Goal: Task Accomplishment & Management: Use online tool/utility

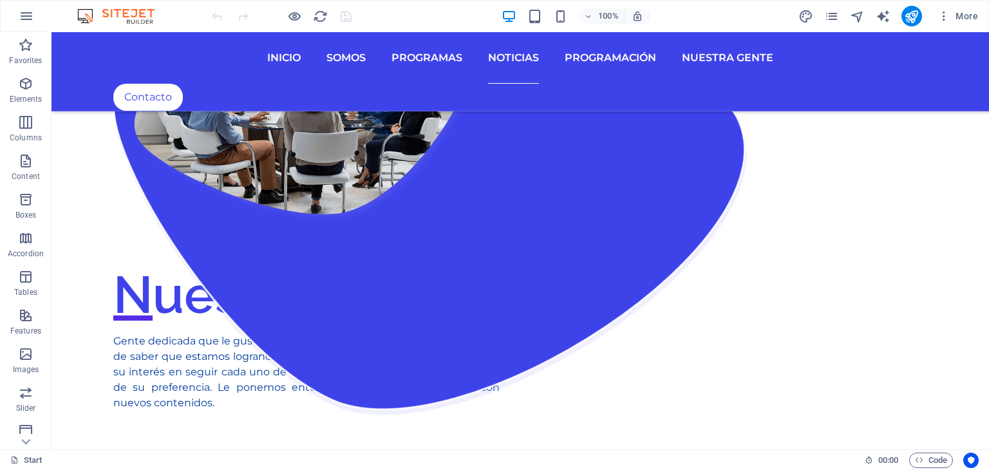
scroll to position [1738, 0]
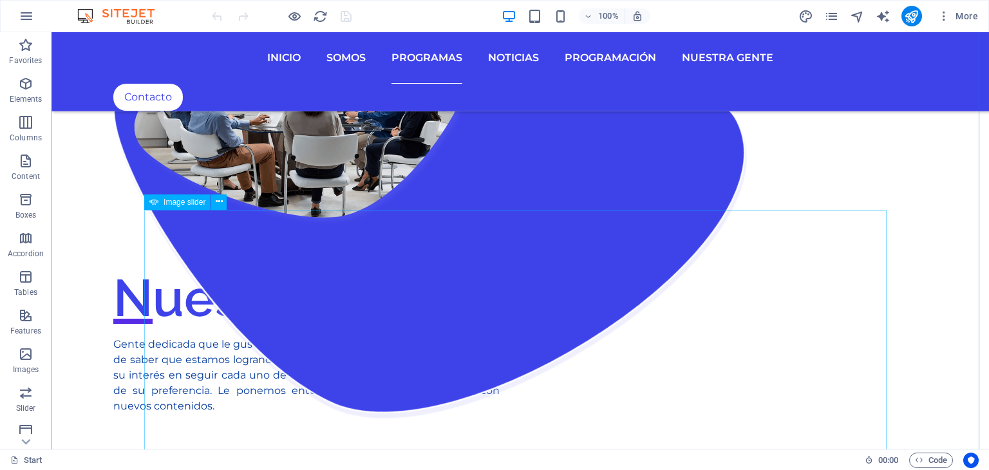
click at [189, 203] on span "Image slider" at bounding box center [184, 202] width 42 height 8
select select "ms"
select select "s"
select select "progressive"
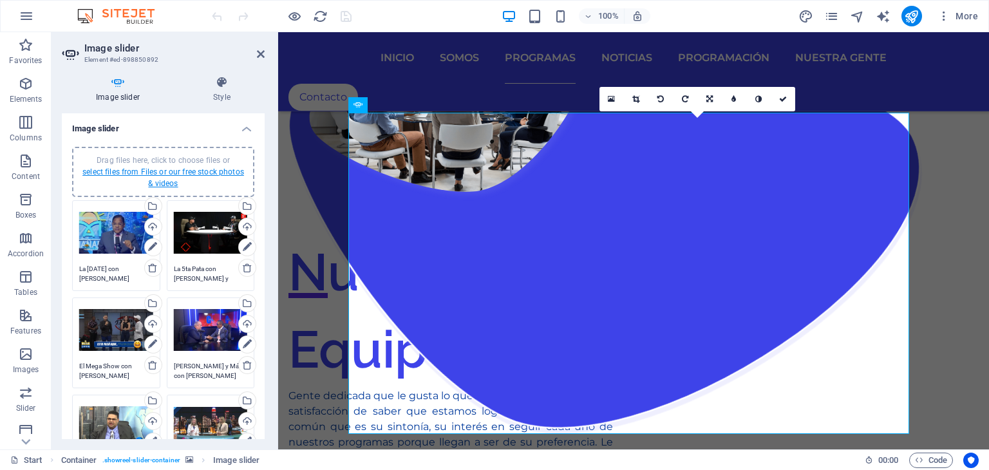
click at [186, 173] on link "select files from Files or our free stock photos & videos" at bounding box center [163, 177] width 162 height 21
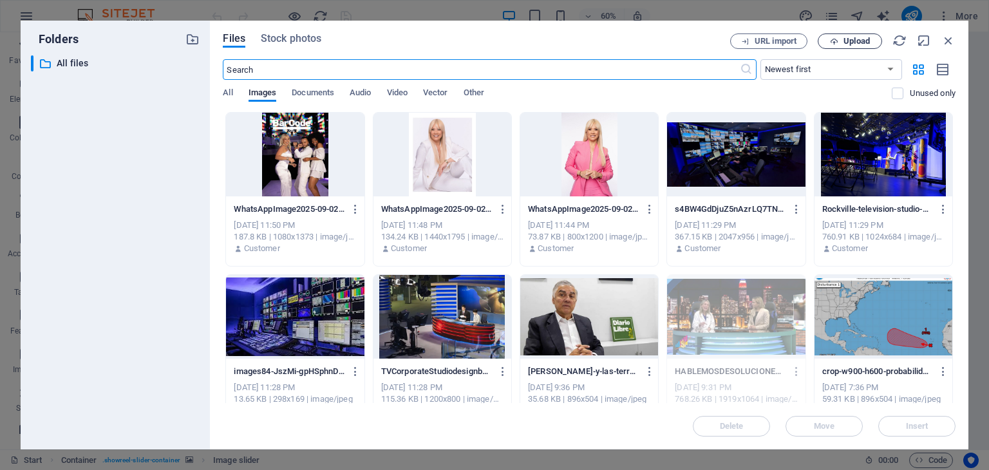
click at [863, 38] on span "Upload" at bounding box center [856, 41] width 26 height 8
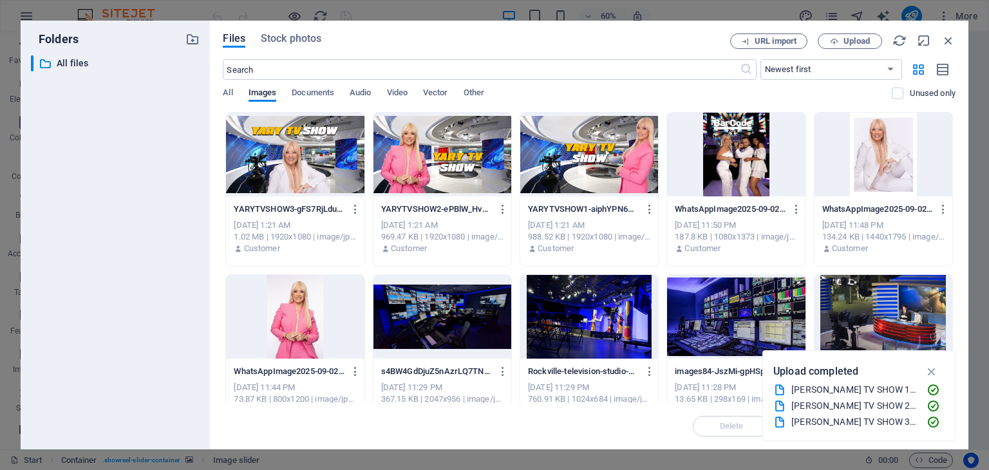
click at [206, 184] on div "Folders ​ All files All files" at bounding box center [115, 235] width 189 height 429
click at [285, 176] on div at bounding box center [295, 155] width 138 height 84
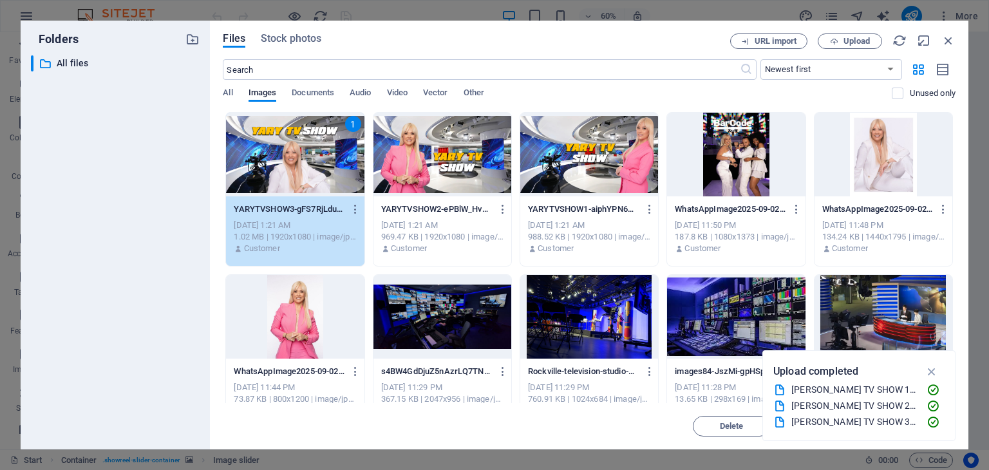
click at [432, 165] on div at bounding box center [442, 155] width 138 height 84
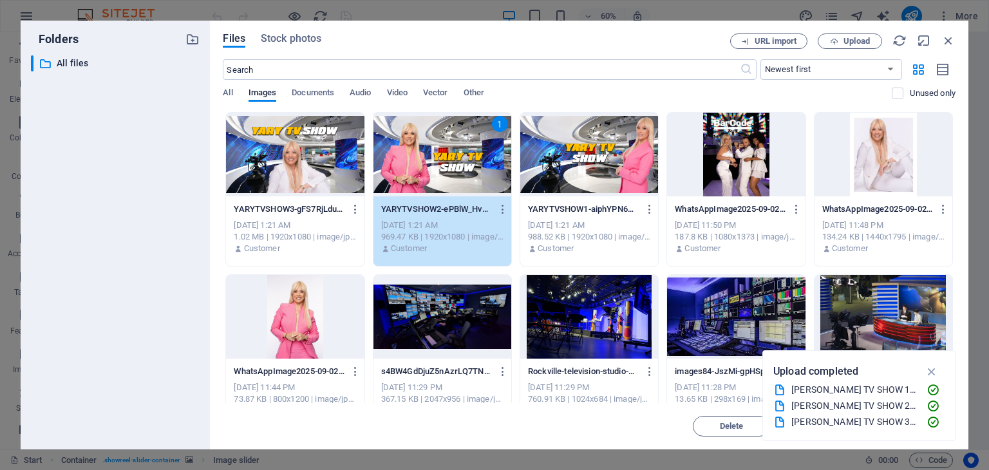
click at [326, 165] on div at bounding box center [295, 155] width 138 height 84
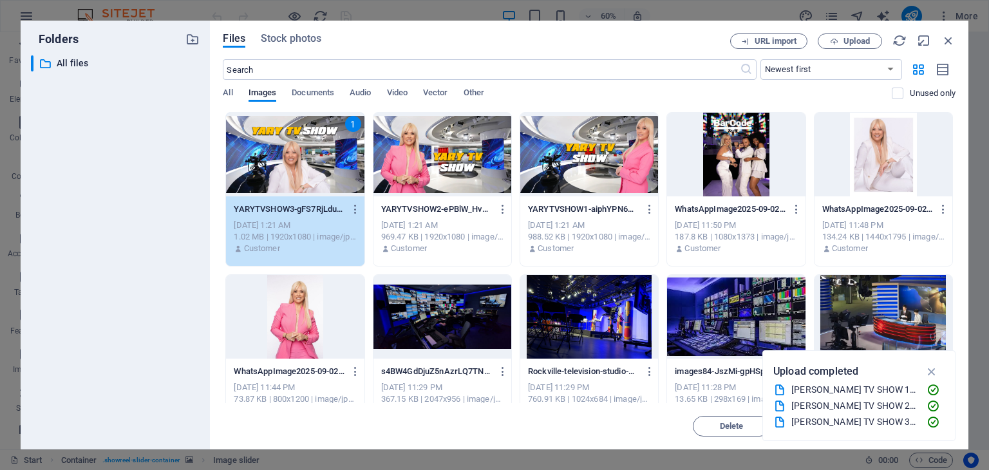
click at [429, 162] on div at bounding box center [442, 155] width 138 height 84
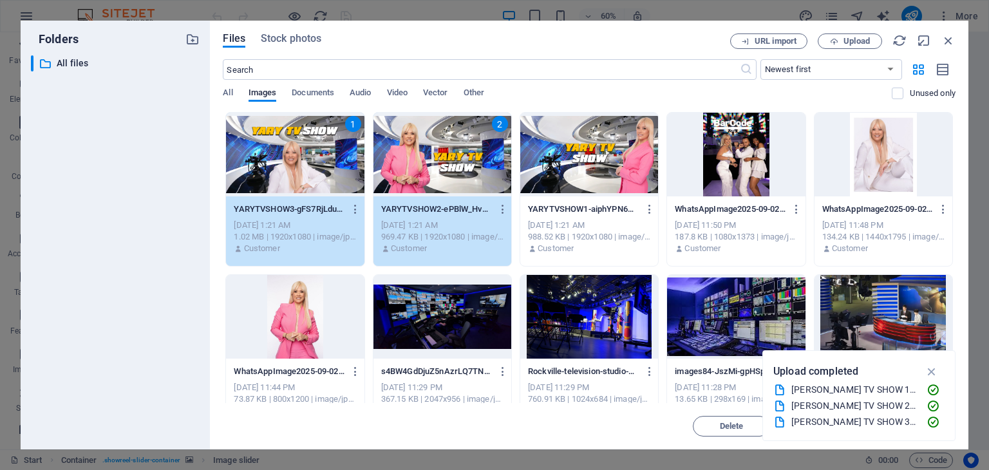
click at [604, 156] on div at bounding box center [589, 155] width 138 height 84
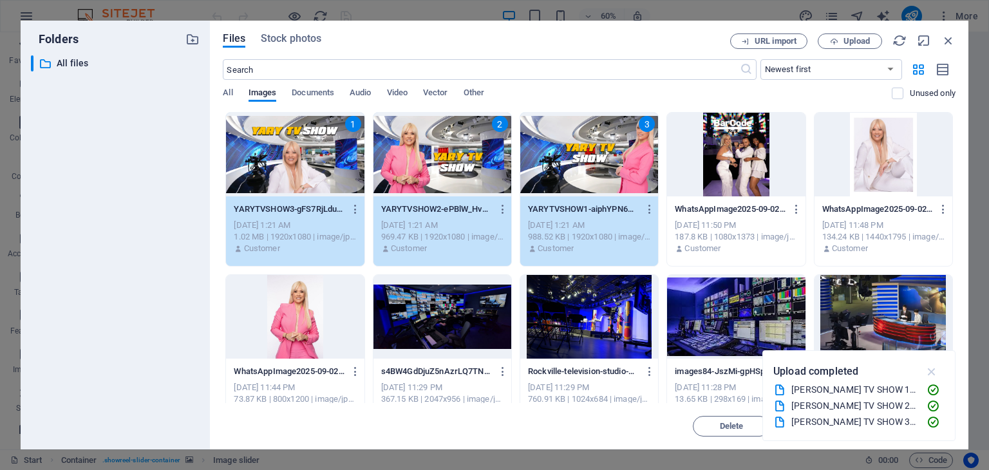
click at [936, 367] on icon "button" at bounding box center [931, 371] width 15 height 14
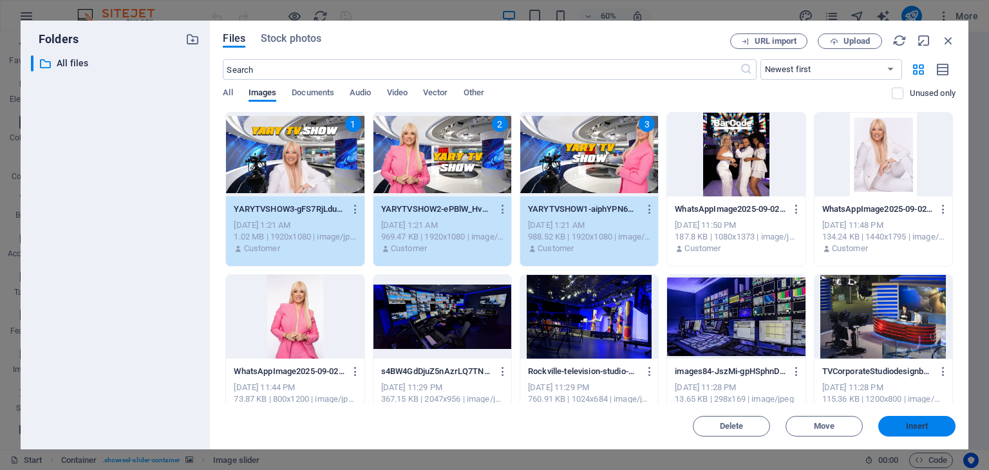
click at [911, 425] on span "Insert" at bounding box center [917, 426] width 23 height 8
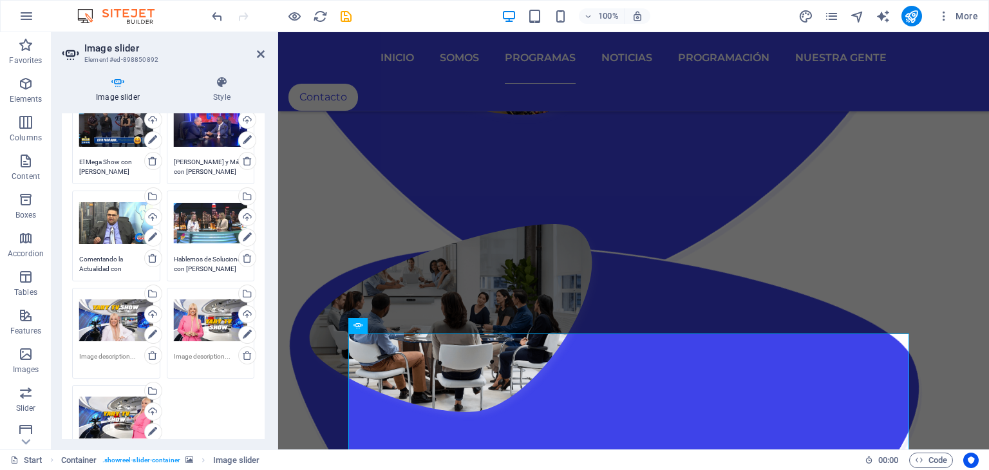
scroll to position [257, 0]
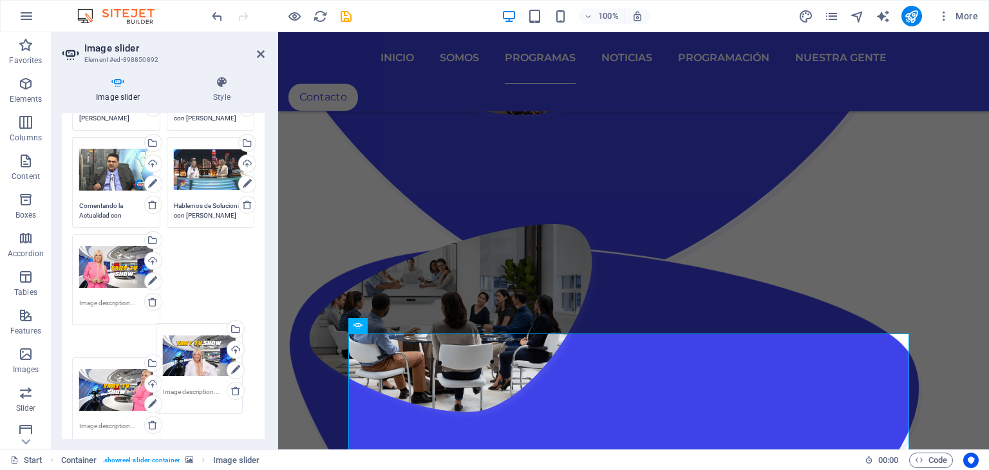
drag, startPoint x: 120, startPoint y: 277, endPoint x: 208, endPoint y: 369, distance: 127.9
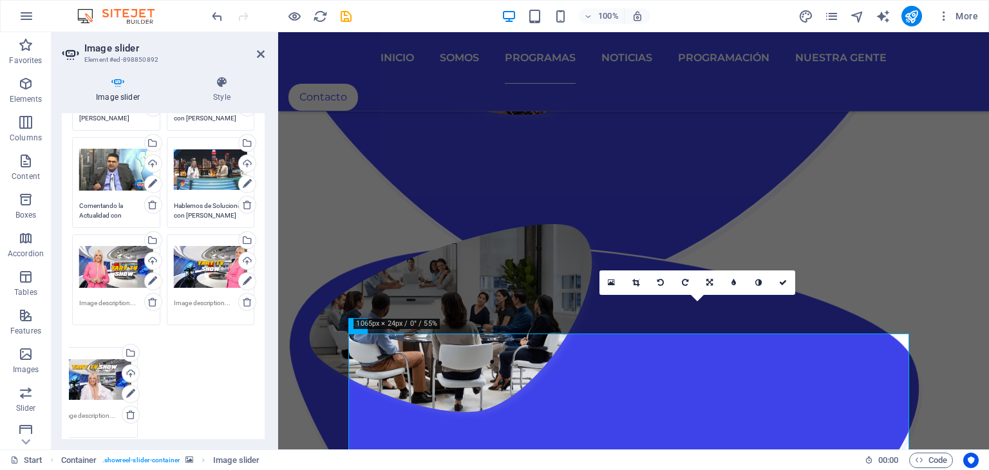
drag, startPoint x: 213, startPoint y: 263, endPoint x: 99, endPoint y: 376, distance: 160.2
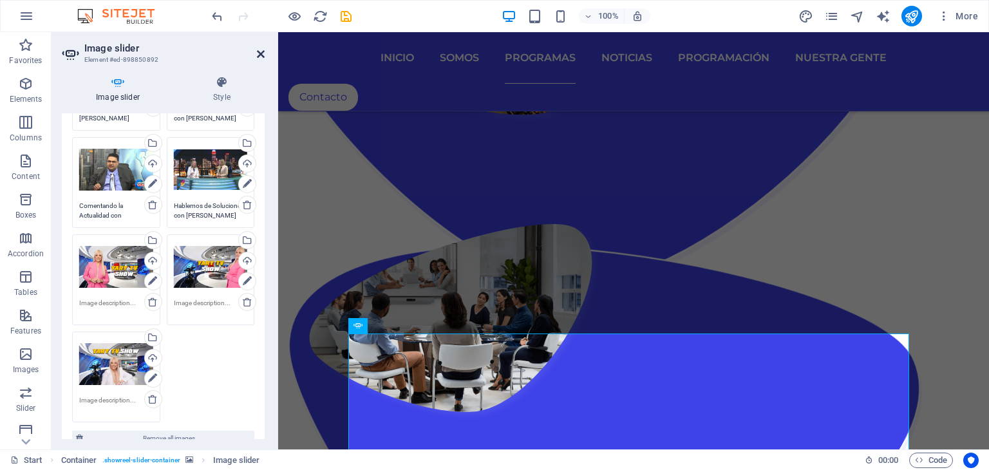
click at [264, 57] on icon at bounding box center [261, 54] width 8 height 10
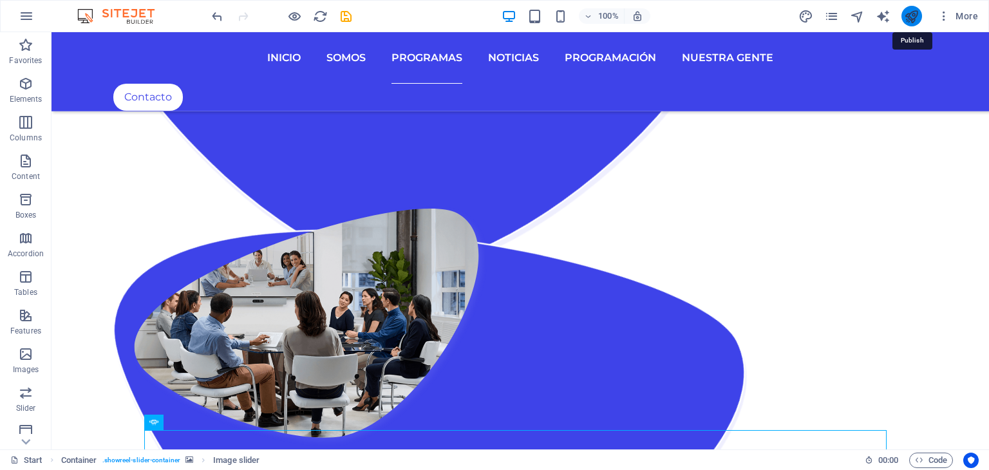
click at [910, 16] on icon "publish" at bounding box center [911, 16] width 15 height 15
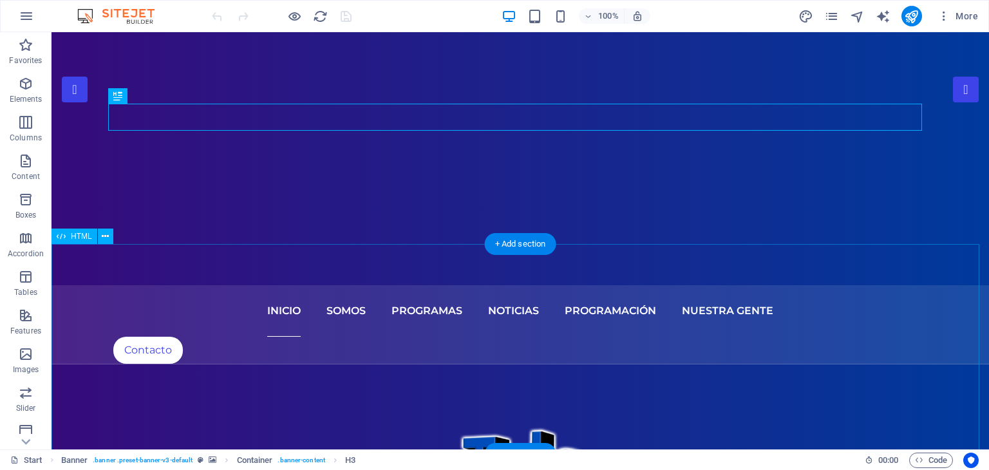
scroll to position [257, 0]
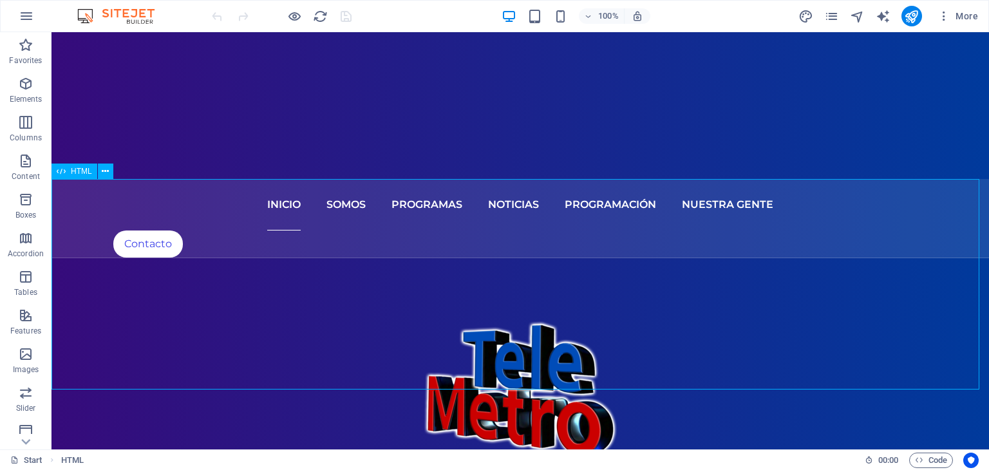
click at [75, 171] on span "HTML" at bounding box center [81, 171] width 21 height 8
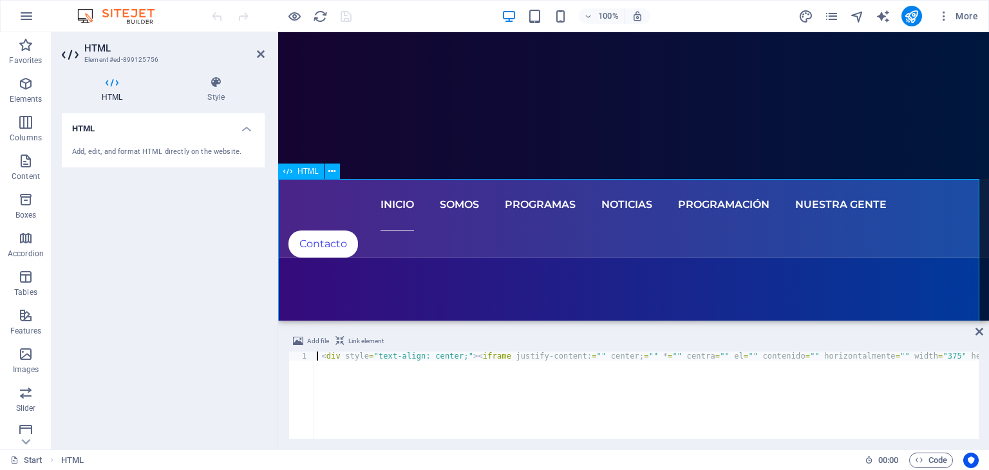
click at [296, 169] on div "HTML" at bounding box center [301, 170] width 46 height 15
click at [332, 170] on icon at bounding box center [331, 172] width 7 height 14
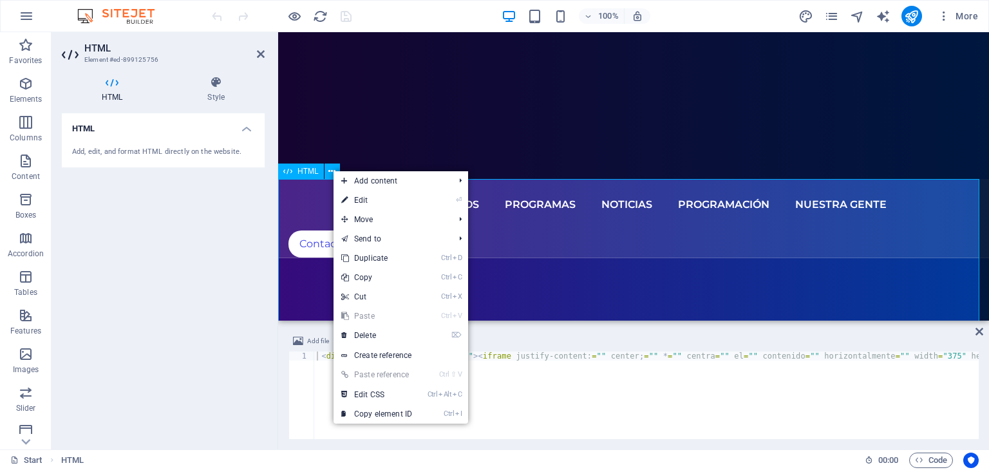
click at [317, 173] on span "HTML" at bounding box center [307, 171] width 21 height 8
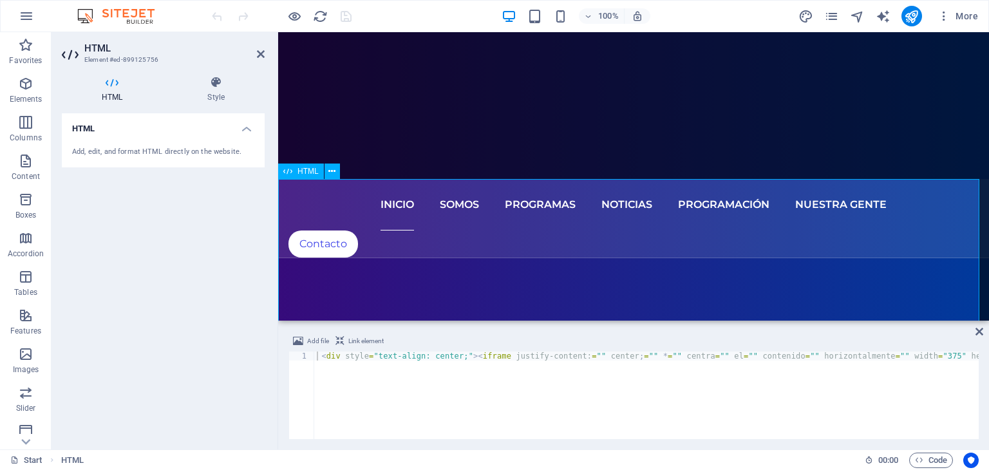
click at [317, 173] on span "HTML" at bounding box center [307, 171] width 21 height 8
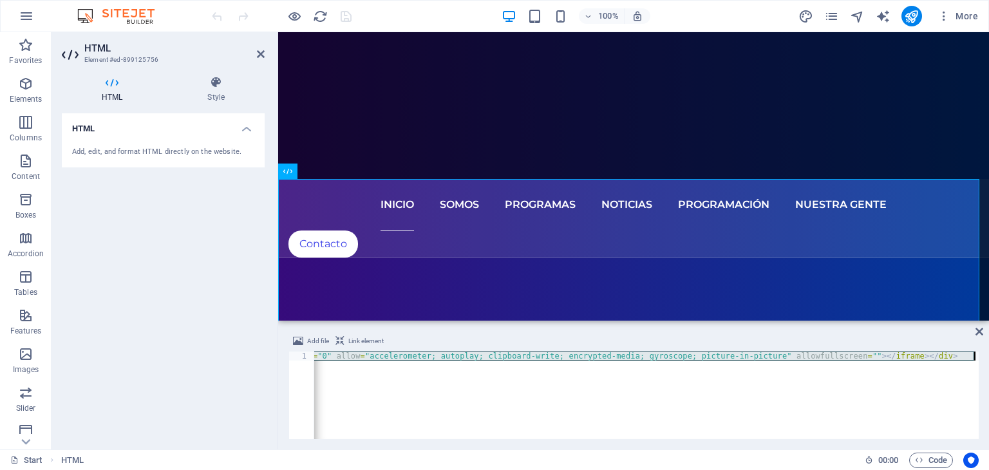
scroll to position [0, 919]
drag, startPoint x: 316, startPoint y: 355, endPoint x: 988, endPoint y: 354, distance: 671.9
click at [988, 354] on div "Add file Link element <div style="text-align: center;"><iframe justify-content:…" at bounding box center [633, 386] width 711 height 126
paste textarea "<iframe allowfullscreen src="https://streamunoapp.com/server-stream-video-widge…"
type textarea "<iframe allowfullscreen src="[URL][DOMAIN_NAME]" height="100%" width="100%" fra…"
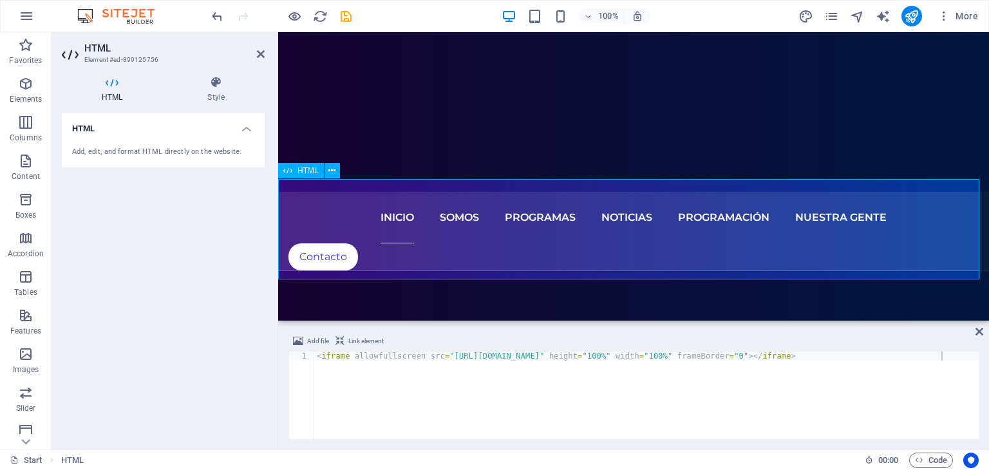
scroll to position [257, 0]
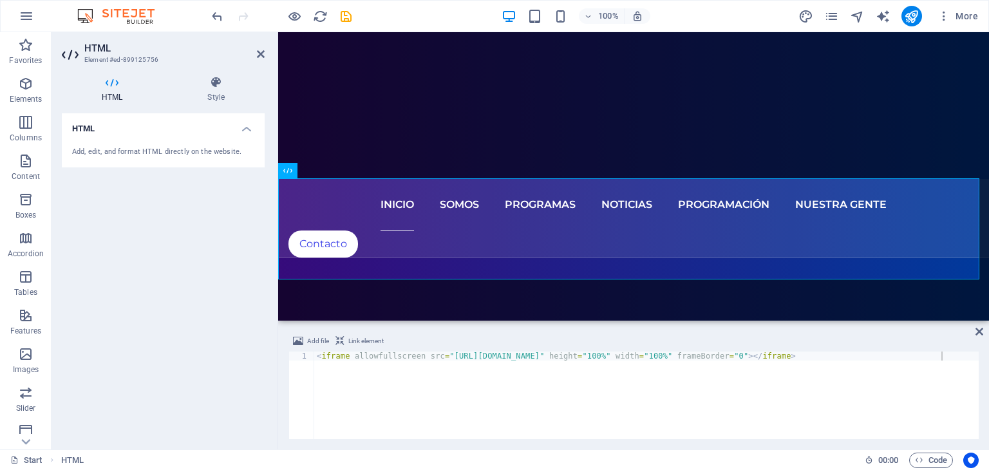
click at [448, 356] on div "< iframe allowfullscreen src = "[URL][DOMAIN_NAME]" height = "100%" width = "10…" at bounding box center [646, 402] width 664 height 103
click at [502, 386] on div "< iframe allowfullscreen src = "[URL][DOMAIN_NAME]" height = "100%" width = "10…" at bounding box center [646, 402] width 664 height 103
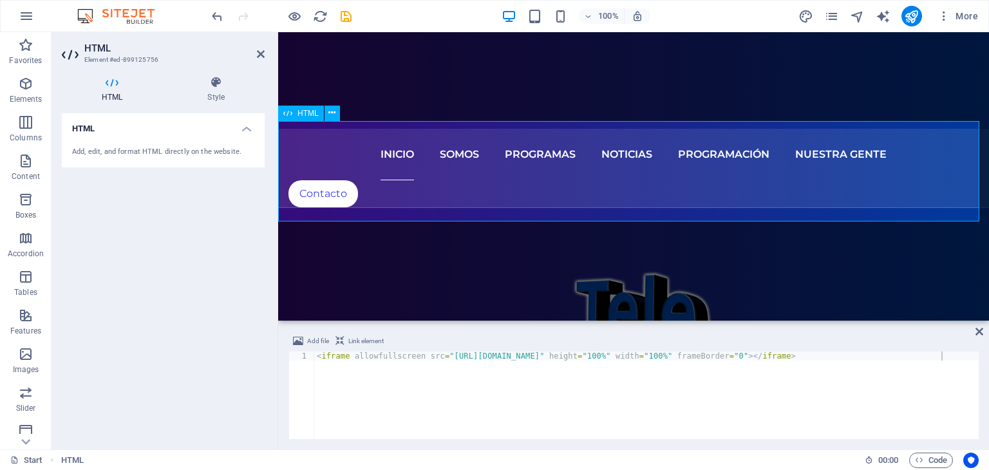
scroll to position [322, 0]
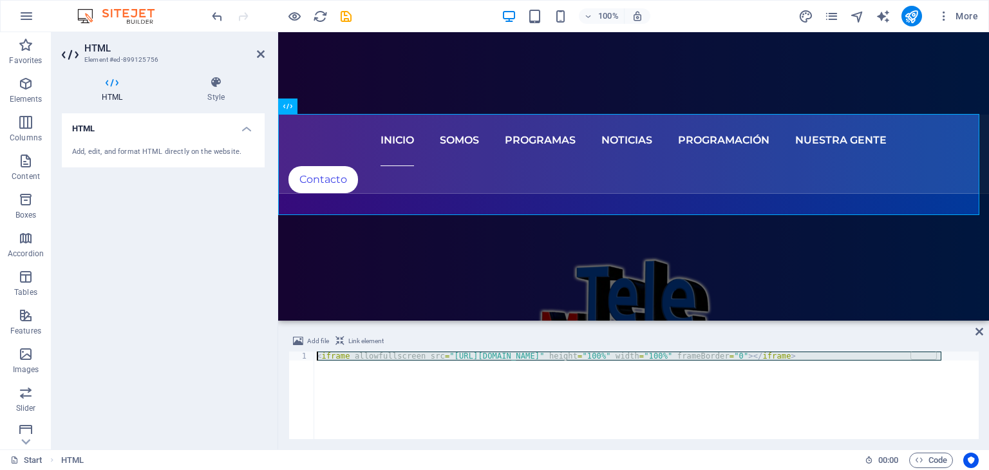
drag, startPoint x: 942, startPoint y: 355, endPoint x: 309, endPoint y: 355, distance: 633.3
click at [309, 355] on div "<iframe allowfullscreen src="https://streamunoapp.com/server-stream-video-widge…" at bounding box center [633, 395] width 690 height 88
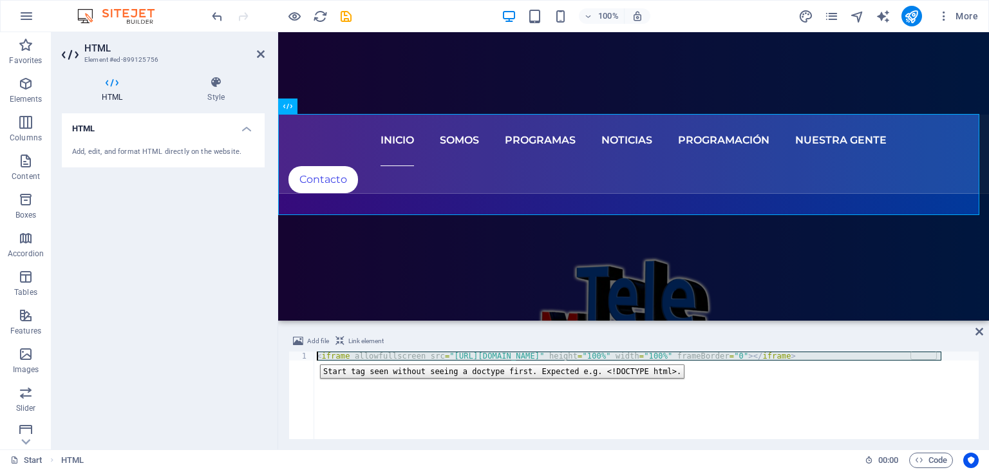
paste textarea
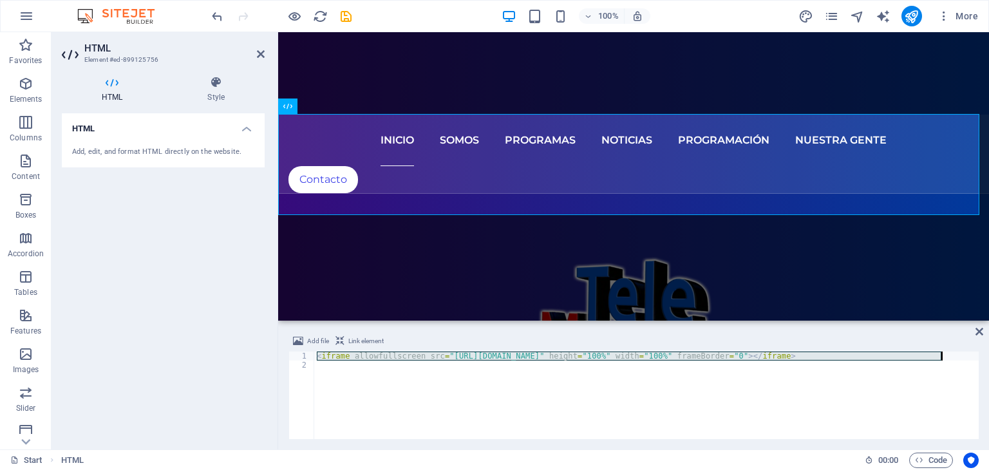
drag, startPoint x: 317, startPoint y: 356, endPoint x: 988, endPoint y: 356, distance: 670.6
click at [988, 356] on div "Add file Link element 1 2 < iframe allowfullscreen src = "https://streamunoapp.…" at bounding box center [633, 386] width 711 height 126
paste textarea "live"
type textarea "<div style="text-align: center;"><iframe justify-content:="" center;="" *="" ce…"
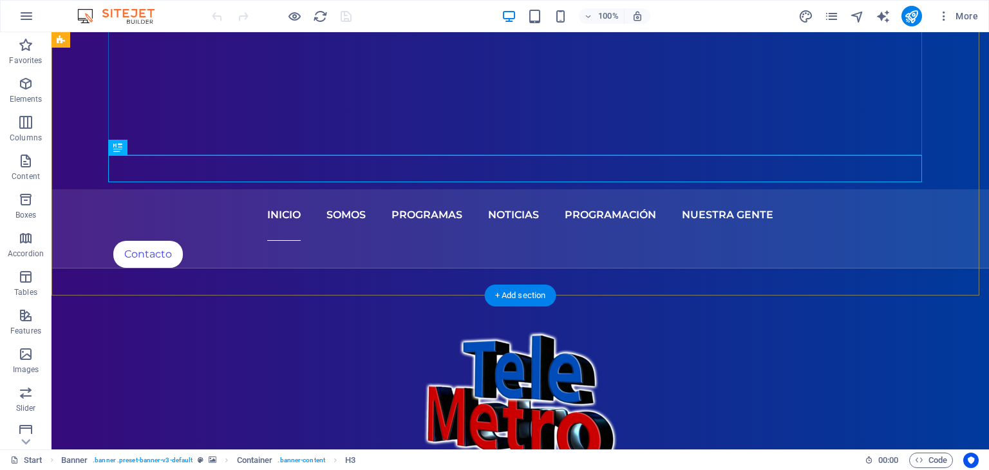
scroll to position [257, 0]
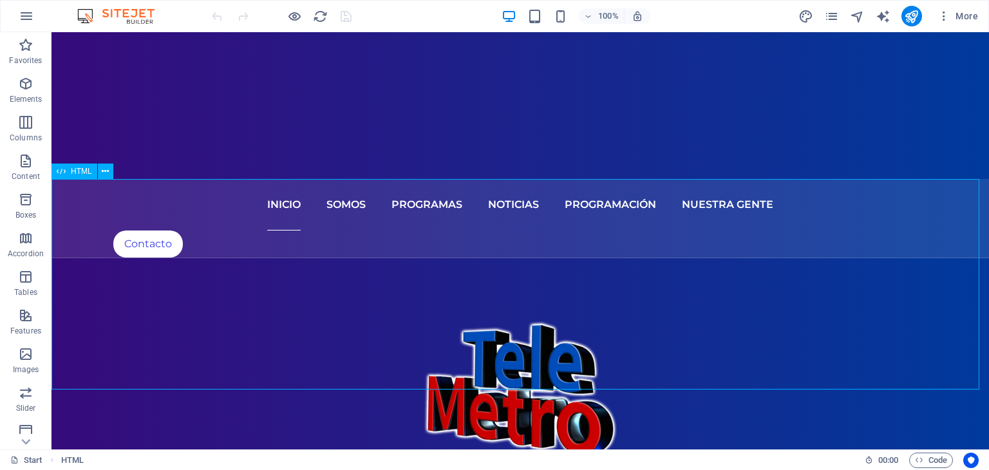
click at [82, 169] on span "HTML" at bounding box center [81, 171] width 21 height 8
click at [82, 171] on span "HTML" at bounding box center [81, 171] width 21 height 8
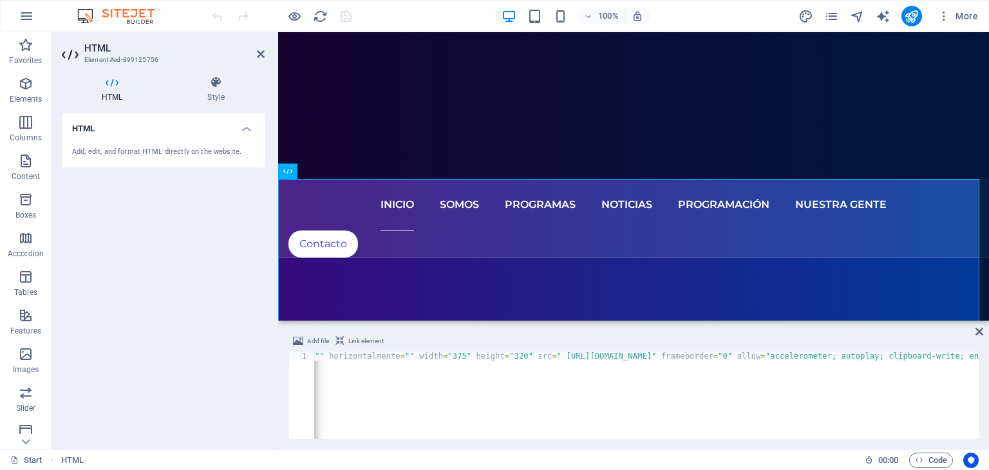
scroll to position [0, 512]
drag, startPoint x: 736, startPoint y: 355, endPoint x: 486, endPoint y: 356, distance: 250.4
click at [486, 356] on div "< div style = "text-align: center;" > < iframe justify-content: = "" center ; =…" at bounding box center [594, 402] width 1584 height 103
paste textarea "live-stream-video-widget/telemetro""
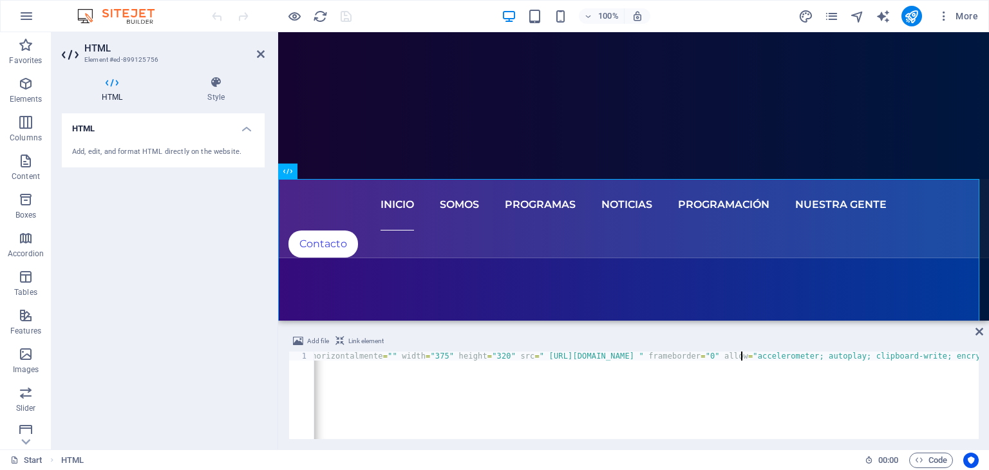
click at [739, 354] on div "< div style = "text-align: center;" > < iframe justify-content: = "" center ; =…" at bounding box center [596, 402] width 1588 height 103
click at [485, 357] on div "< div style = "text-align: center;" > < iframe justify-content: = "" center ; =…" at bounding box center [594, 402] width 1584 height 103
drag, startPoint x: 908, startPoint y: 356, endPoint x: 888, endPoint y: 358, distance: 20.1
click at [888, 358] on div "< div style = "text-align: center;" > < iframe justify-content: = "" center ; =…" at bounding box center [188, 402] width 1579 height 103
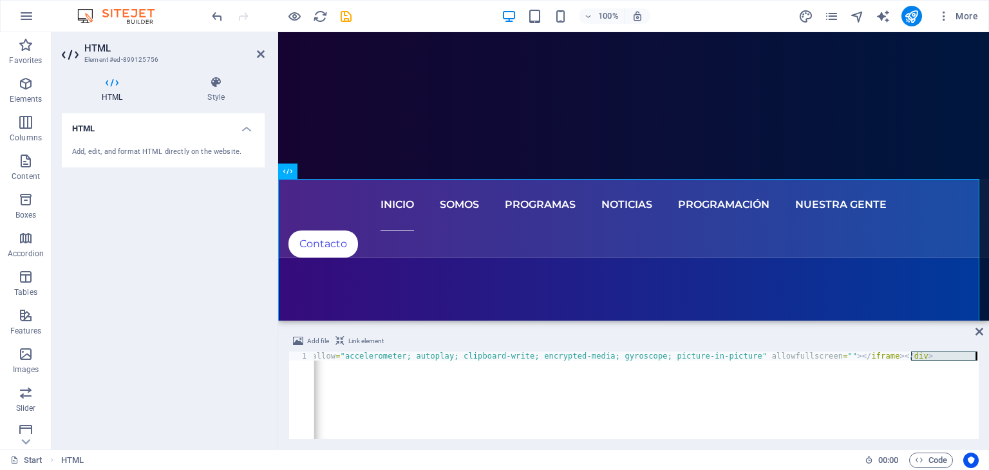
scroll to position [0, 0]
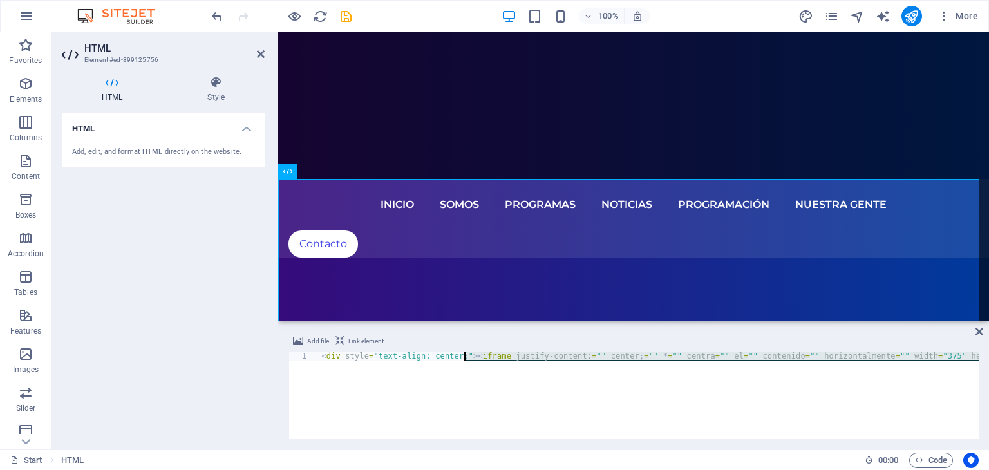
drag, startPoint x: 910, startPoint y: 356, endPoint x: 466, endPoint y: 358, distance: 444.1
paste textarea "allowfullscreen src="https://streamunoapp.com/live-stream-video-widget/telemetr…"
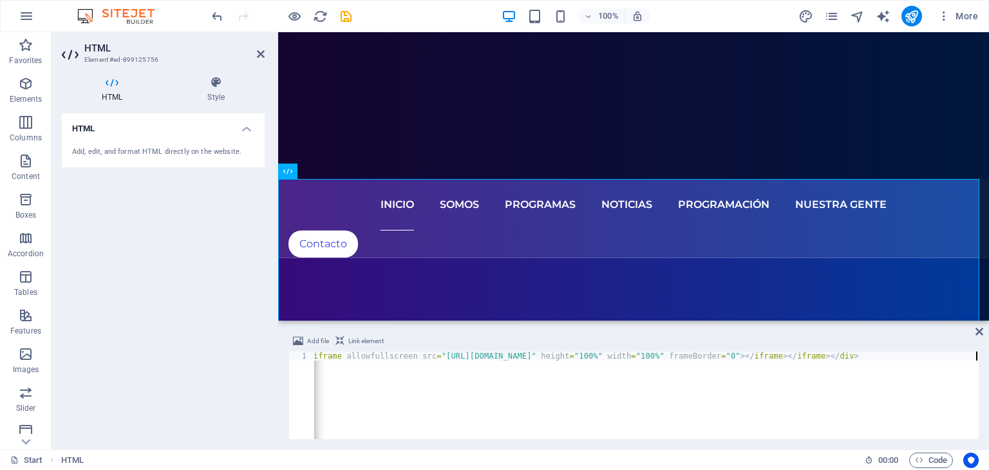
scroll to position [0, 169]
click at [474, 386] on div "< div style = "text-align: center;" > < iframe allowfullscreen src = "https://s…" at bounding box center [561, 402] width 833 height 103
click at [810, 413] on div "< div style = "text-align: center;" > < iframe allowfullscreen src = "https://s…" at bounding box center [561, 402] width 833 height 103
click at [667, 357] on div "< div style = "text-align: center;" > < iframe allowfullscreen src = "https://s…" at bounding box center [561, 402] width 833 height 103
click at [680, 399] on div "< div style = "text-align: center;" > < iframe allowfullscreen src = "https://s…" at bounding box center [561, 402] width 833 height 103
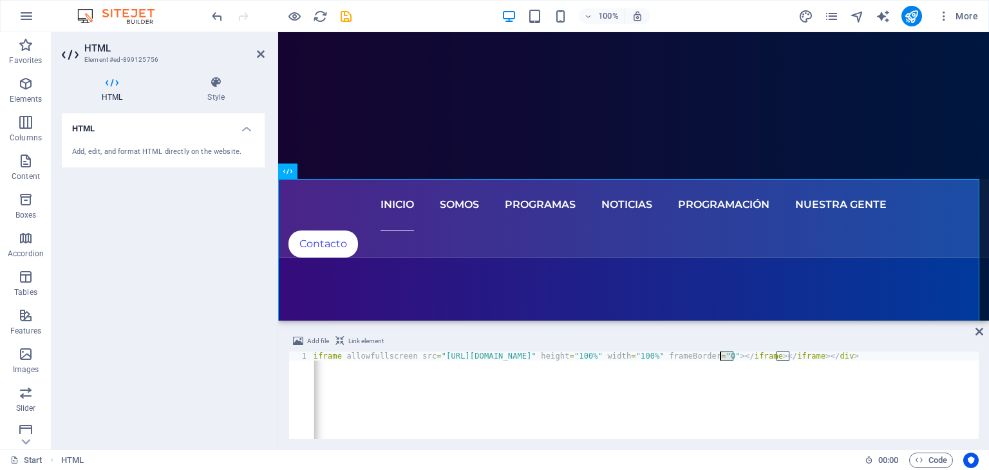
drag, startPoint x: 731, startPoint y: 353, endPoint x: 719, endPoint y: 355, distance: 12.5
click at [719, 355] on div "< div style = "text-align: center;" > < iframe allowfullscreen src = "https://s…" at bounding box center [561, 402] width 833 height 103
drag, startPoint x: 785, startPoint y: 357, endPoint x: 792, endPoint y: 357, distance: 7.7
click at [792, 357] on div "< div style = "text-align: center;" > < iframe allowfullscreen src = "https://s…" at bounding box center [569, 402] width 833 height 103
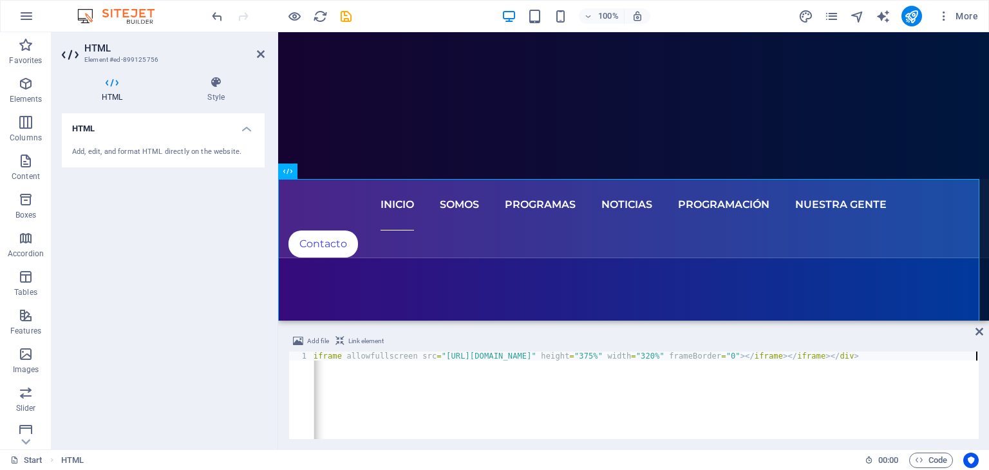
scroll to position [0, 169]
click at [776, 392] on div "< div style = "text-align: center;" > < iframe allowfullscreen src = "https://s…" at bounding box center [561, 402] width 833 height 103
click at [909, 354] on div "< div style = "text-align: center;" > < iframe allowfullscreen src = "https://s…" at bounding box center [561, 402] width 833 height 103
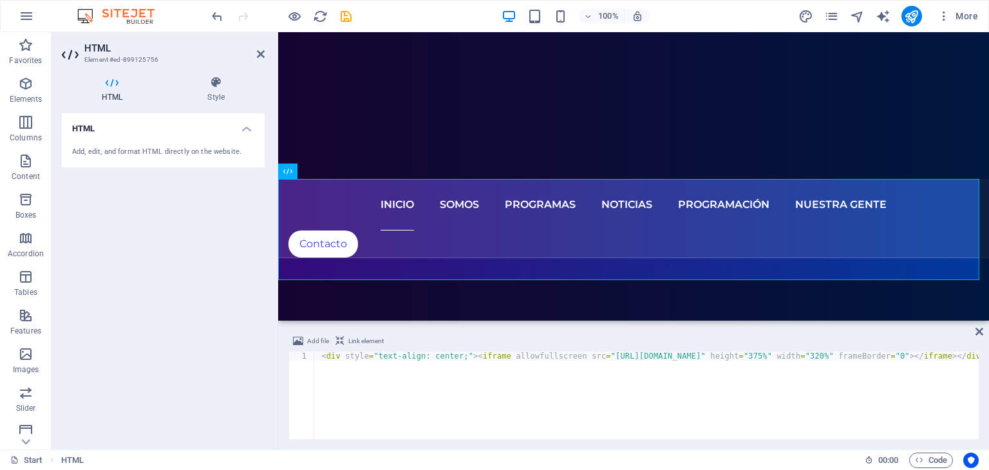
scroll to position [0, 0]
type textarea "<div style="text-align: center;"><iframe allowfullscreen src="https://streamuno…"
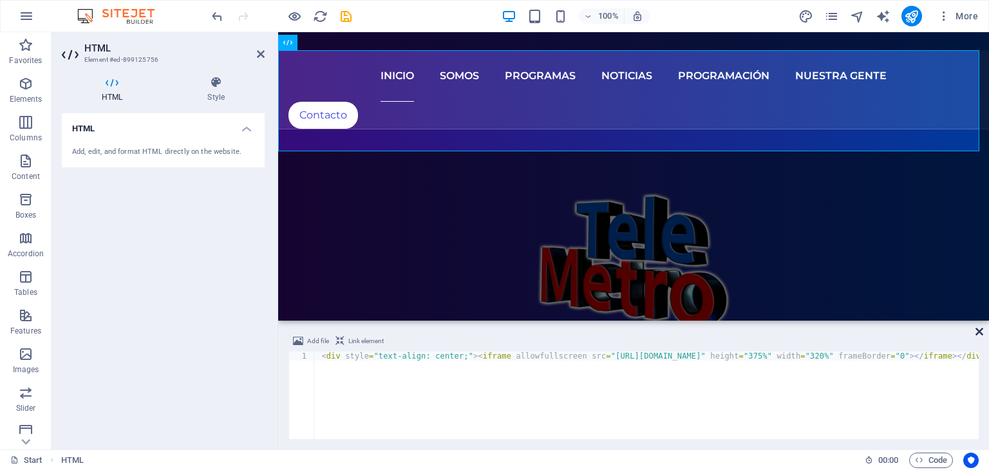
click at [978, 329] on icon at bounding box center [979, 331] width 8 height 10
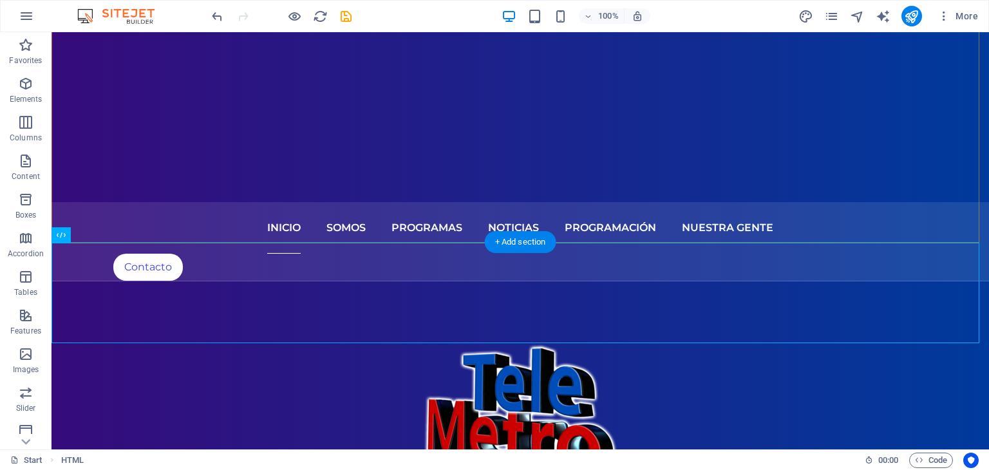
scroll to position [257, 0]
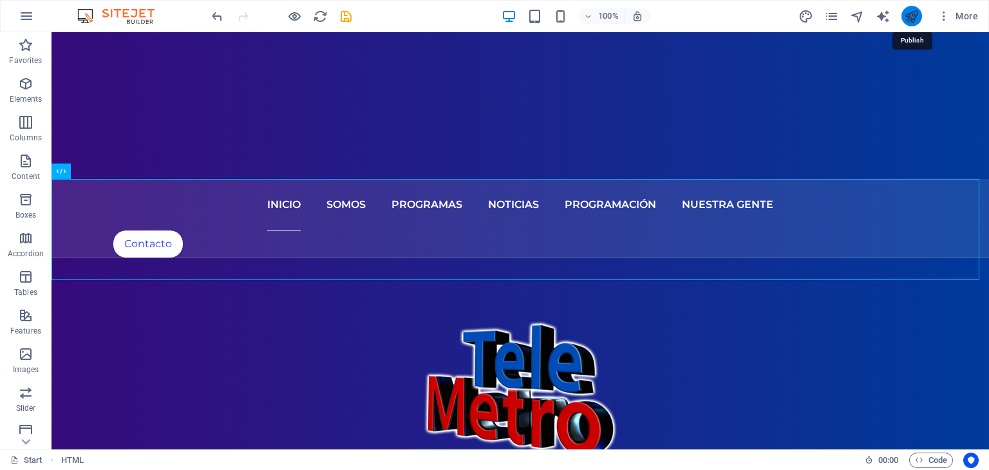
click at [917, 13] on icon "publish" at bounding box center [911, 16] width 15 height 15
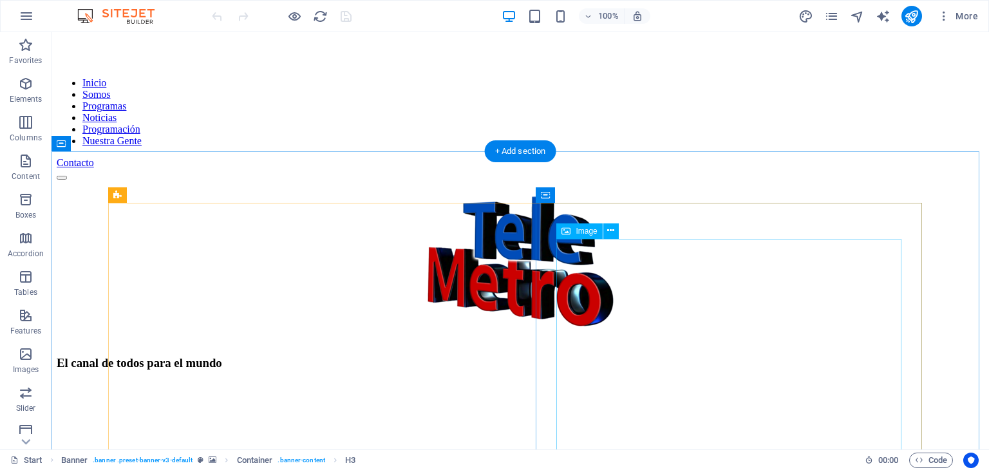
scroll to position [322, 0]
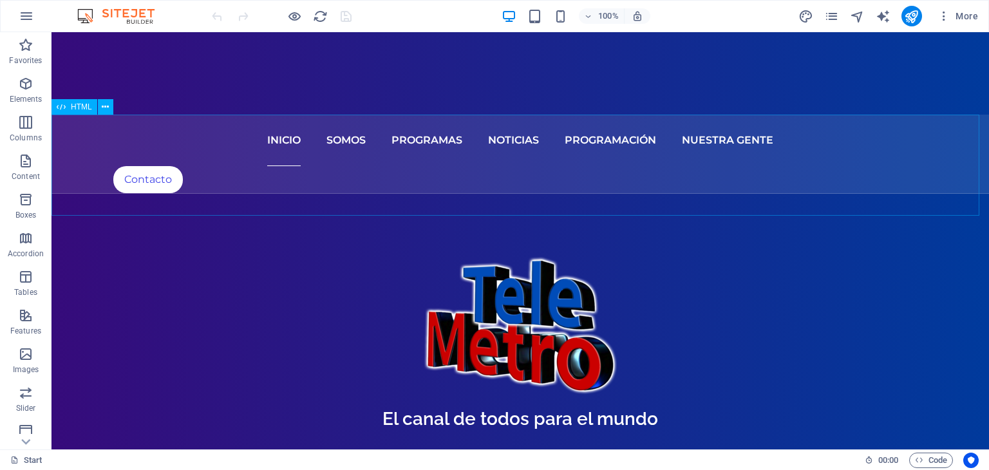
click at [81, 107] on span "HTML" at bounding box center [81, 107] width 21 height 8
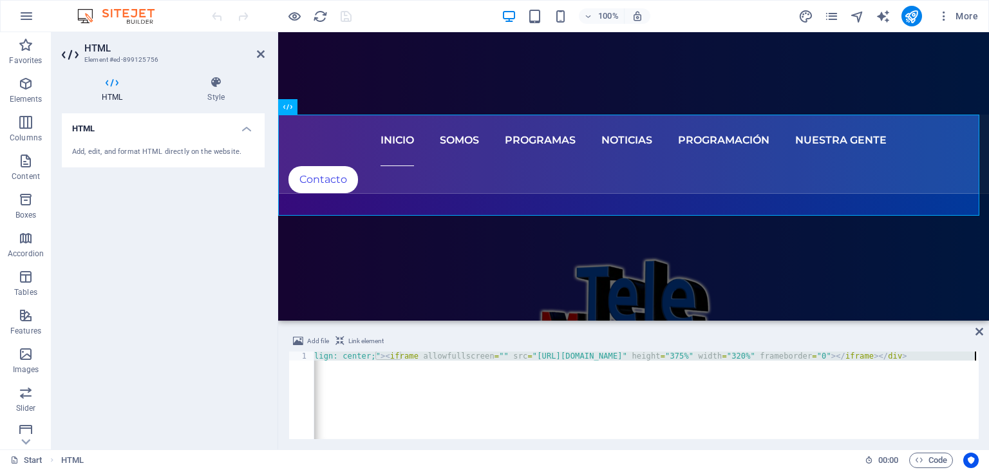
drag, startPoint x: 319, startPoint y: 355, endPoint x: 978, endPoint y: 353, distance: 659.7
click at [978, 353] on div "Add file Link element <div style="text-align: center;"><iframe allowfullscreen=…" at bounding box center [633, 386] width 711 height 126
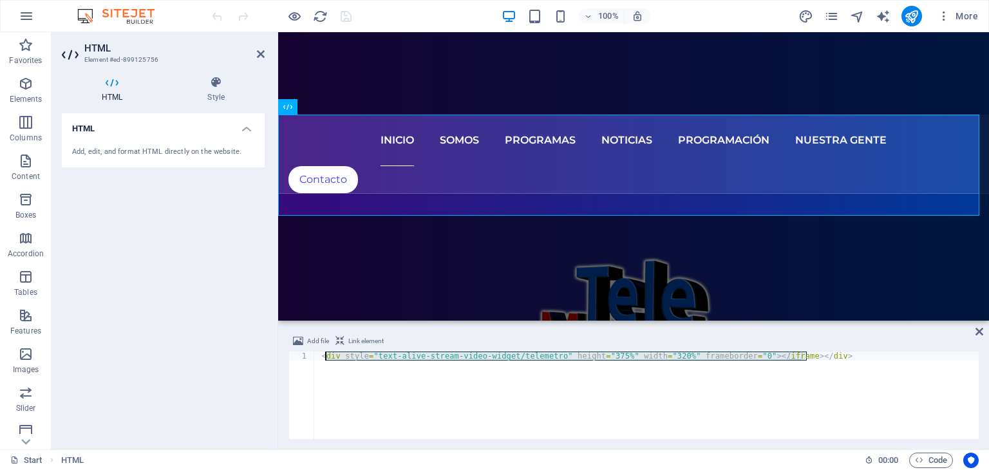
drag, startPoint x: 822, startPoint y: 358, endPoint x: 323, endPoint y: 354, distance: 498.8
click at [323, 354] on div "< div style = "text-alive-stream-video-widget/telemetro" height = "375%" width …" at bounding box center [646, 404] width 664 height 106
type textarea "<"
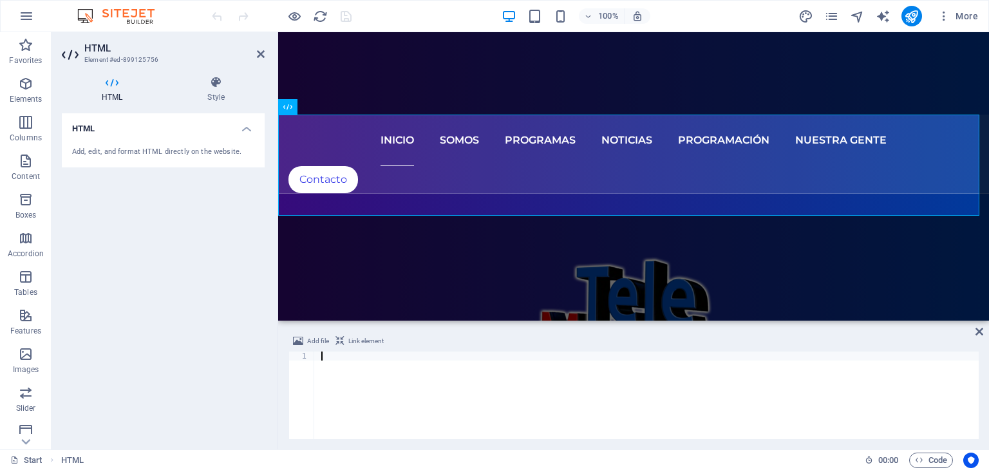
paste textarea "<iframe allowfullscreen src="[URL][DOMAIN_NAME]" height="100%" width="100%" fra…"
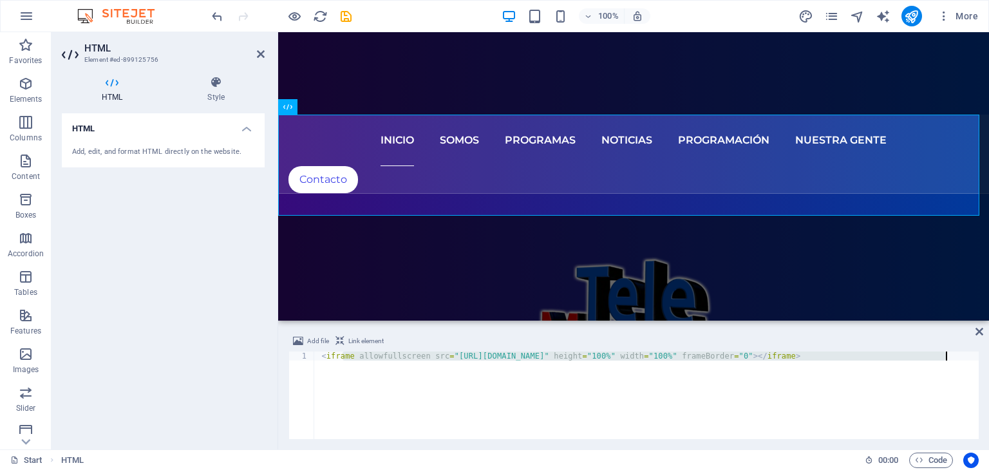
drag, startPoint x: 344, startPoint y: 359, endPoint x: 965, endPoint y: 352, distance: 621.1
click at [965, 352] on div "< iframe allowfullscreen src = "[URL][DOMAIN_NAME]" height = "100%" width = "10…" at bounding box center [646, 404] width 664 height 106
type textarea "<ifra"
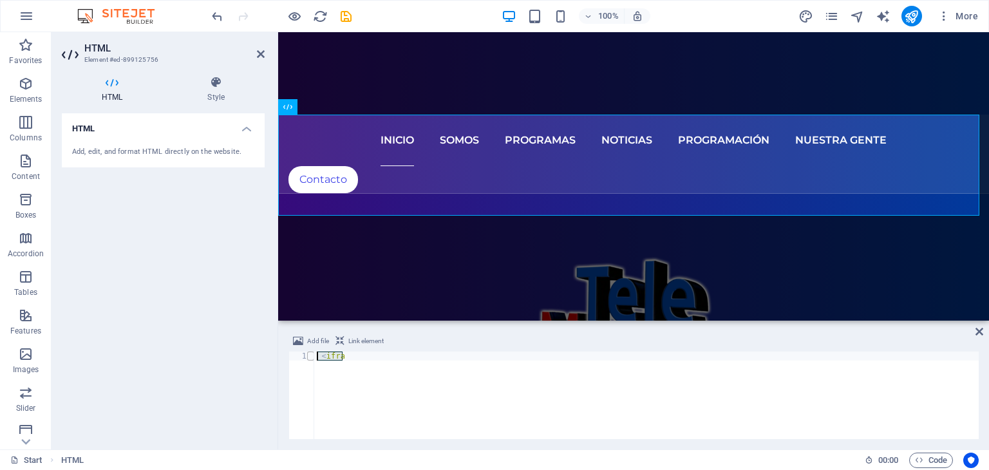
drag, startPoint x: 347, startPoint y: 358, endPoint x: 311, endPoint y: 358, distance: 35.4
click at [311, 358] on div "<ifra 1 < ifra הההההההההההההההההההההההההההההההההההההההההההההההההההההההההההההההה…" at bounding box center [633, 395] width 690 height 88
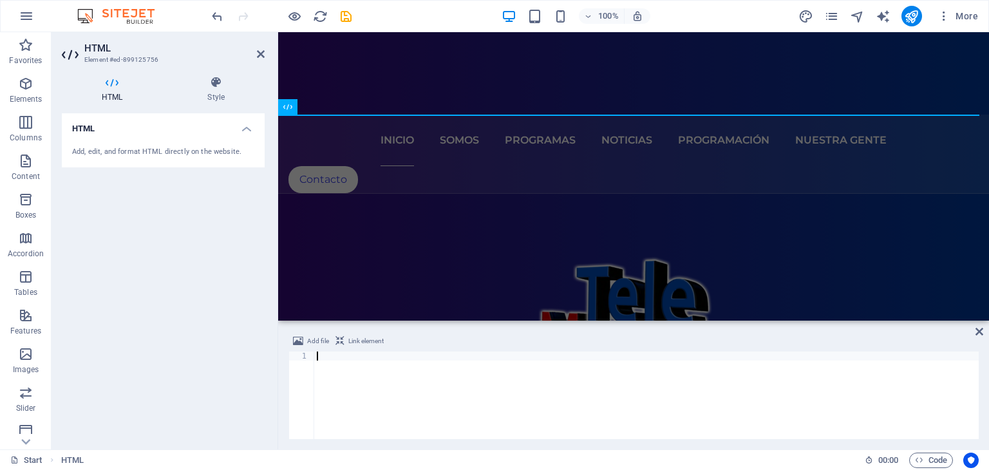
click at [315, 359] on div at bounding box center [646, 404] width 664 height 106
paste textarea "<iframe allowfullscreen src="[URL][DOMAIN_NAME]" height="100%" width="100%" fra…"
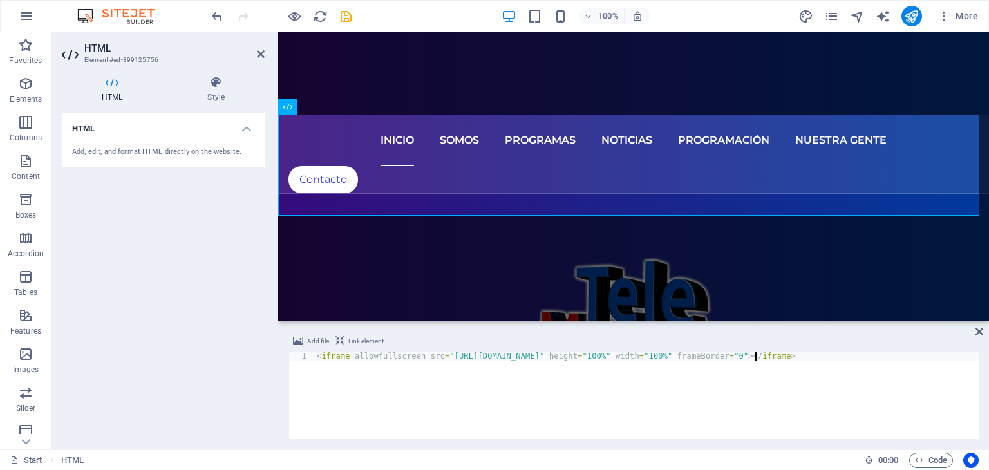
click at [752, 356] on div "< iframe allowfullscreen src = "https://streamunoapp.com/hybrid-stream-video-wi…" at bounding box center [646, 404] width 664 height 106
click at [752, 357] on div "< iframe allowfullscreen src = "https://streamunoapp.com/hybrid-stream-video-wi…" at bounding box center [646, 404] width 664 height 106
click at [757, 357] on div "< iframe allowfullscreen src = "https://streamunoapp.com/hybrid-stream-video-wi…" at bounding box center [646, 404] width 664 height 106
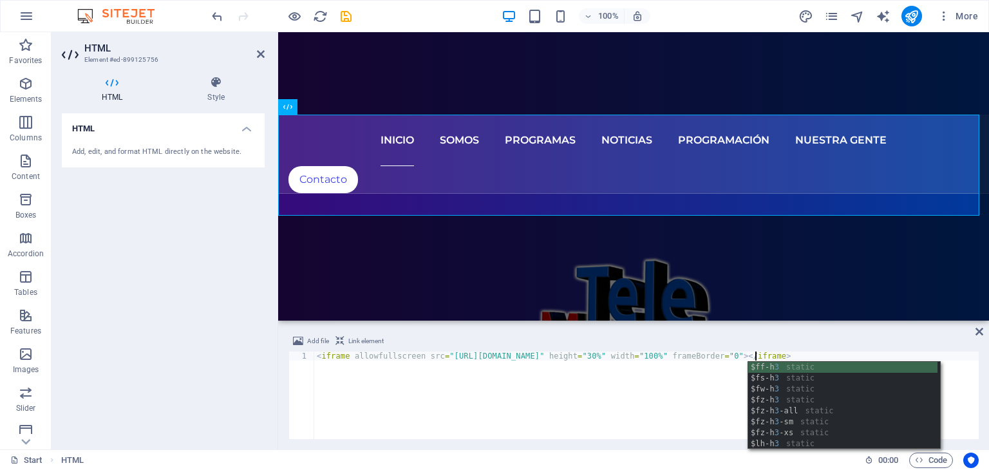
scroll to position [0, 36]
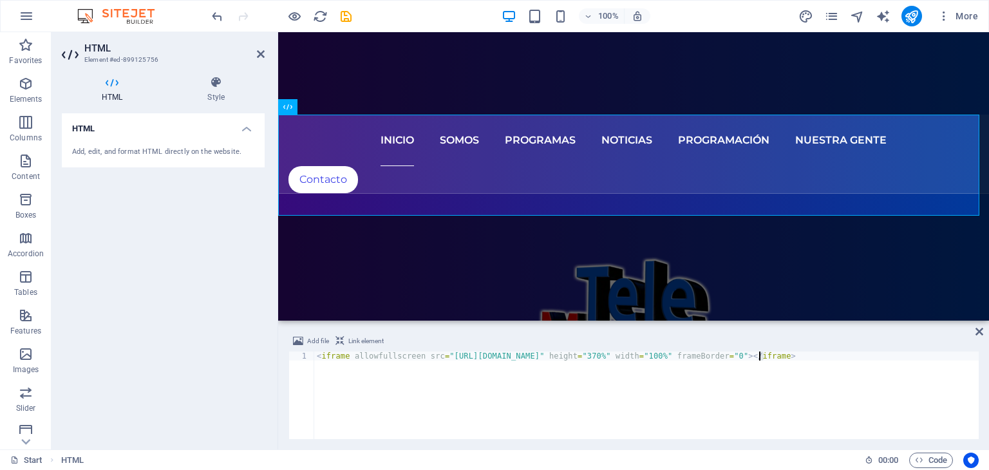
click at [759, 354] on div "< iframe allowfullscreen src = "https://streamunoapp.com/hybrid-stream-video-wi…" at bounding box center [646, 404] width 664 height 106
drag, startPoint x: 807, startPoint y: 358, endPoint x: 817, endPoint y: 358, distance: 9.7
click at [817, 358] on div "< iframe allowfullscreen src = "https://streamunoapp.com/hybrid-stream-video-wi…" at bounding box center [646, 404] width 664 height 106
click at [803, 395] on div "< iframe allowfullscreen src = "https://streamunoapp.com/hybrid-stream-video-wi…" at bounding box center [646, 404] width 664 height 106
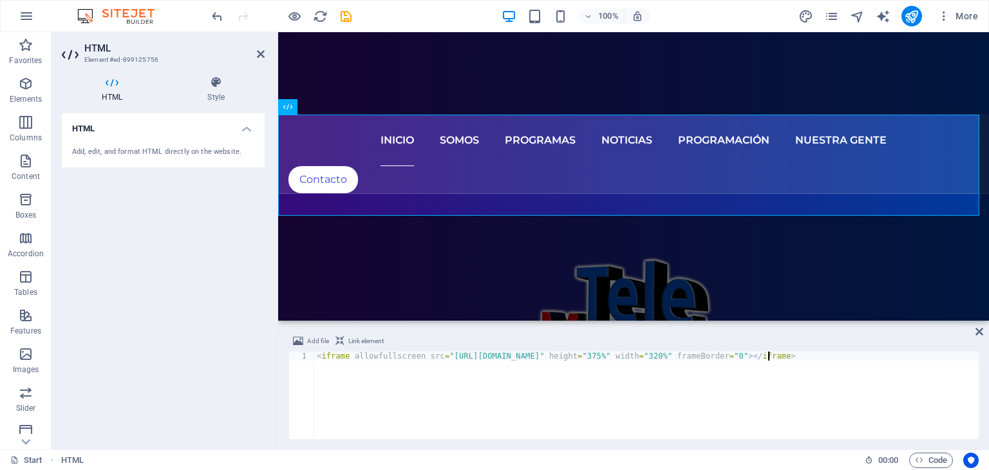
click at [766, 353] on div "< iframe allowfullscreen src = "https://streamunoapp.com/hybrid-stream-video-wi…" at bounding box center [646, 404] width 664 height 106
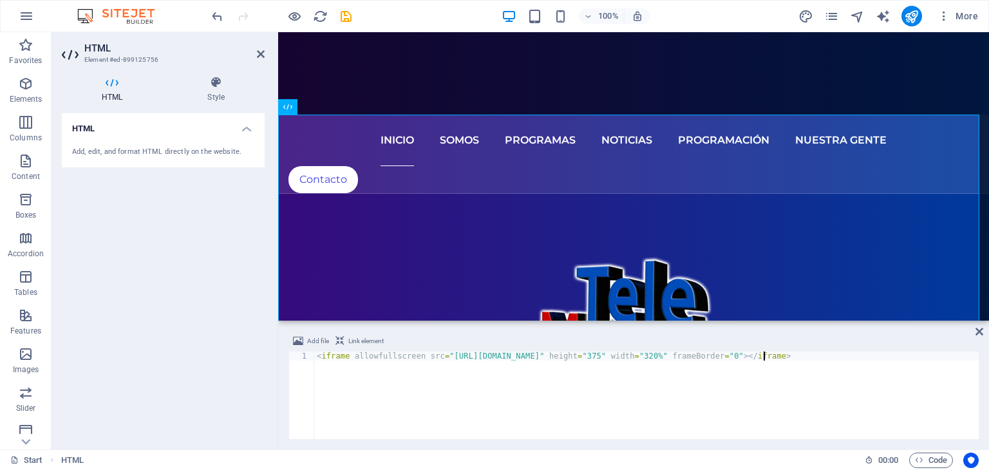
click at [820, 356] on div "< iframe allowfullscreen src = "https://streamunoapp.com/hybrid-stream-video-wi…" at bounding box center [646, 404] width 664 height 106
click at [317, 356] on div "< iframe allowfullscreen src = "https://streamunoapp.com/hybrid-stream-video-wi…" at bounding box center [646, 404] width 664 height 106
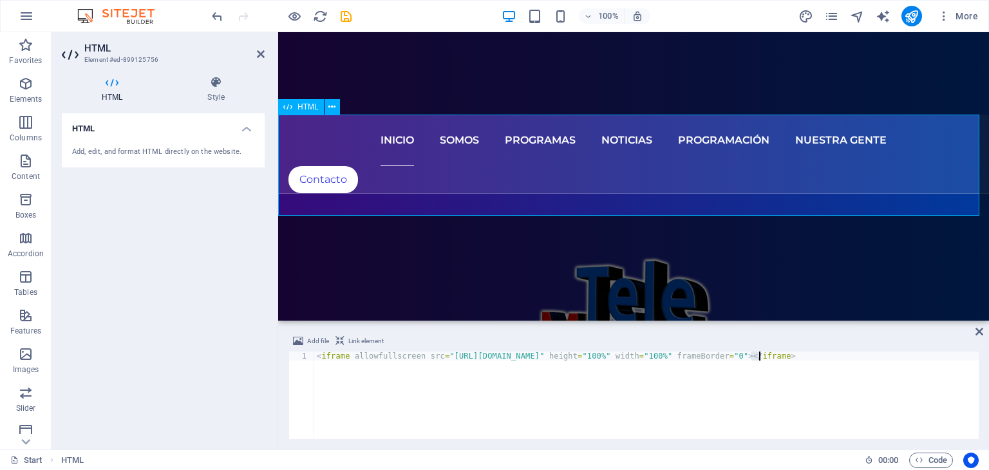
scroll to position [0, 1]
type textarea "<iframe allowfullscreen src="https://streamunoapp.com/server-stream-video-widge…"
click at [543, 388] on div "< div style = "text-align: center;" > < iframe allve-stream-video-widget / tele…" at bounding box center [646, 404] width 664 height 106
click at [922, 358] on div "< div style = "text-align: center;" > < iframe allve-stream-video-widget / tele…" at bounding box center [646, 404] width 664 height 106
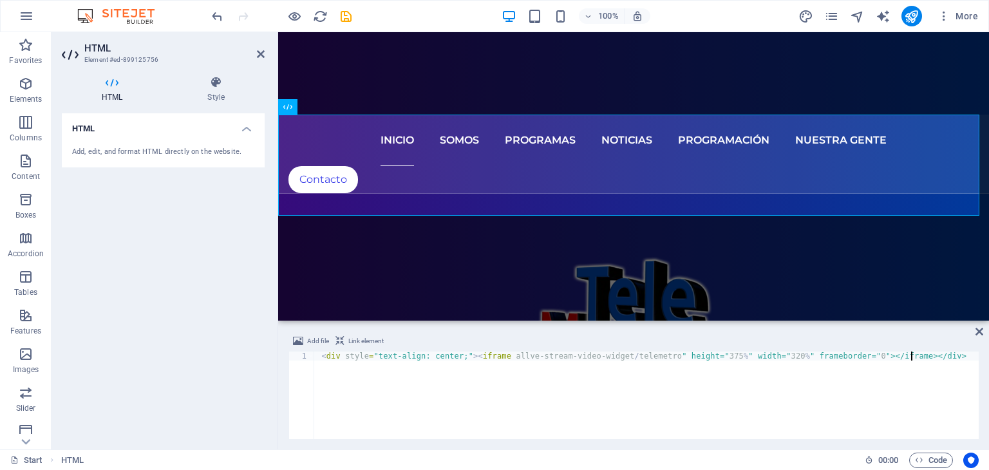
click at [513, 383] on div "< div style = "text-align: center;" > < iframe allve-stream-video-widget / tele…" at bounding box center [646, 404] width 664 height 106
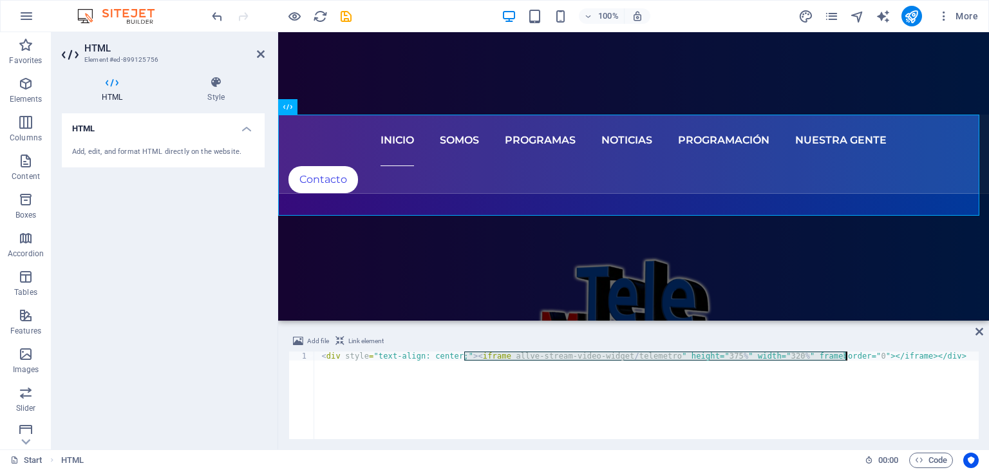
drag, startPoint x: 468, startPoint y: 355, endPoint x: 846, endPoint y: 356, distance: 378.4
click at [846, 356] on div "< div style = "text-align: center;" > < iframe allve-stream-video-widget / tele…" at bounding box center [646, 404] width 664 height 106
paste textarea "owfullscreen src="https://streamunoapp.com/hybrid-stream-video-widget/telemetro…"
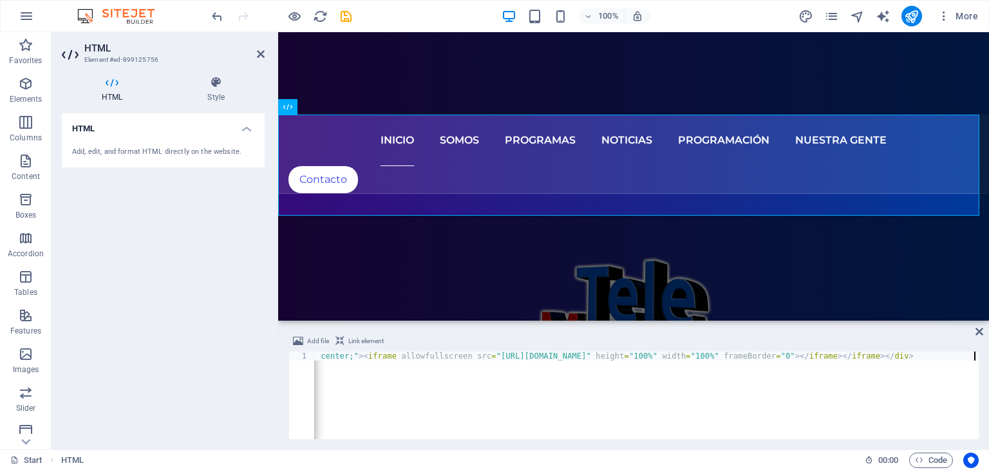
scroll to position [0, 178]
click at [790, 389] on div "< div style = "text-align: center;" > < iframe allowfullscreen src = "https://s…" at bounding box center [621, 404] width 842 height 106
drag, startPoint x: 721, startPoint y: 354, endPoint x: 736, endPoint y: 354, distance: 15.4
click at [736, 354] on div "< div style = "text-align: center;" > < iframe allowfullscreen src = "https://s…" at bounding box center [557, 402] width 842 height 103
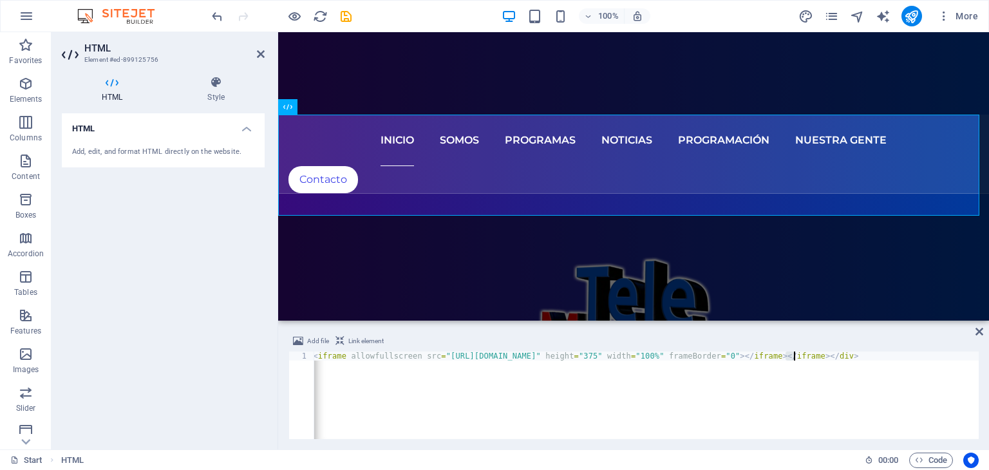
drag, startPoint x: 785, startPoint y: 358, endPoint x: 793, endPoint y: 358, distance: 7.7
click at [793, 358] on div "< div style = "text-align: center;" > < iframe allowfullscreen src = "https://s…" at bounding box center [568, 402] width 838 height 103
click at [759, 395] on div "< div style = "text-align: center;" > < iframe allowfullscreen src = "https://s…" at bounding box center [568, 402] width 838 height 103
click at [129, 199] on div "HTML Add, edit, and format HTML directly on the website." at bounding box center [163, 276] width 203 height 326
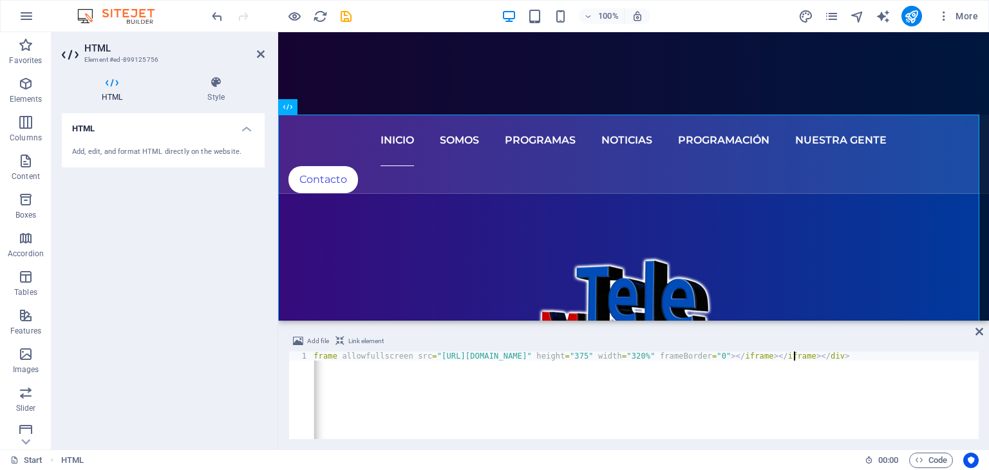
click at [793, 356] on div "< div style = "text-align: center;" > < iframe allowfullscreen src = "https://s…" at bounding box center [559, 402] width 838 height 103
type textarea "<div style="text-align: center;"><iframe allowfullscreen src="https://streamuno…"
click at [798, 391] on div "< div style = "text-align: center;" > < iframe allowfullscreen src = "https://s…" at bounding box center [561, 402] width 833 height 103
click at [176, 223] on div "HTML Add, edit, and format HTML directly on the website." at bounding box center [163, 276] width 203 height 326
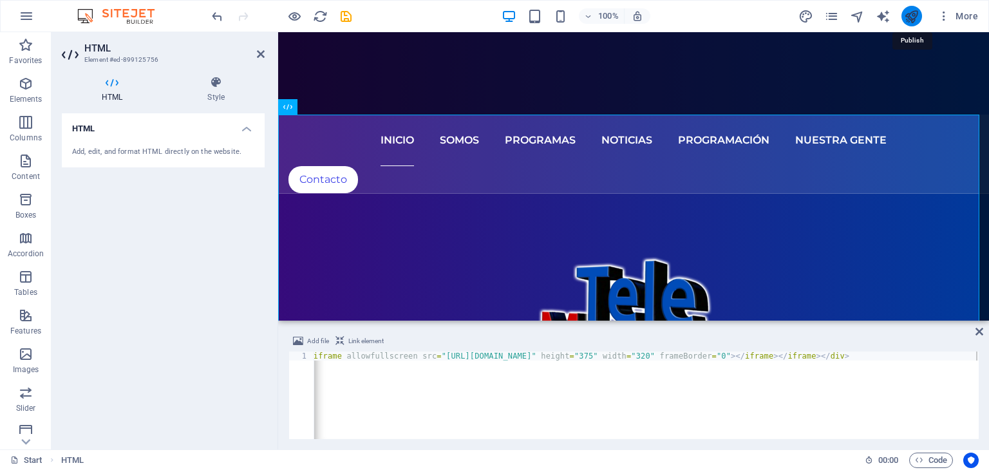
click at [913, 12] on icon "publish" at bounding box center [911, 16] width 15 height 15
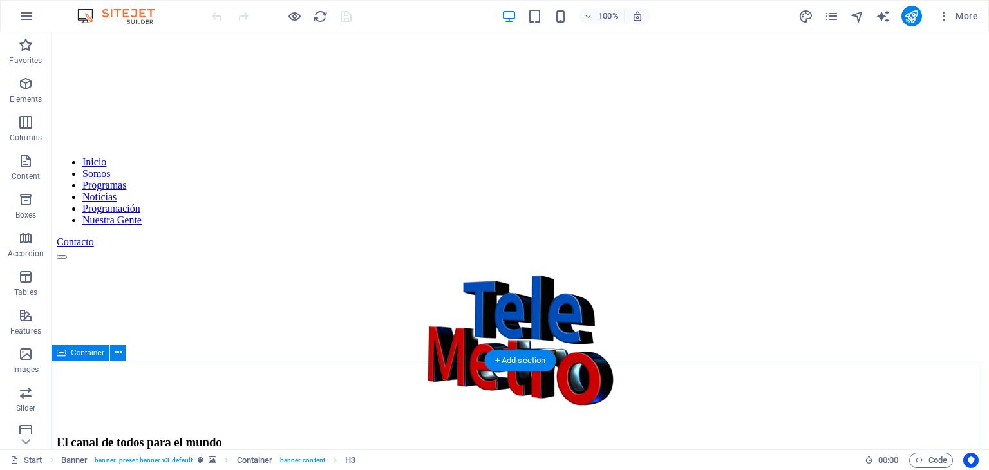
scroll to position [322, 0]
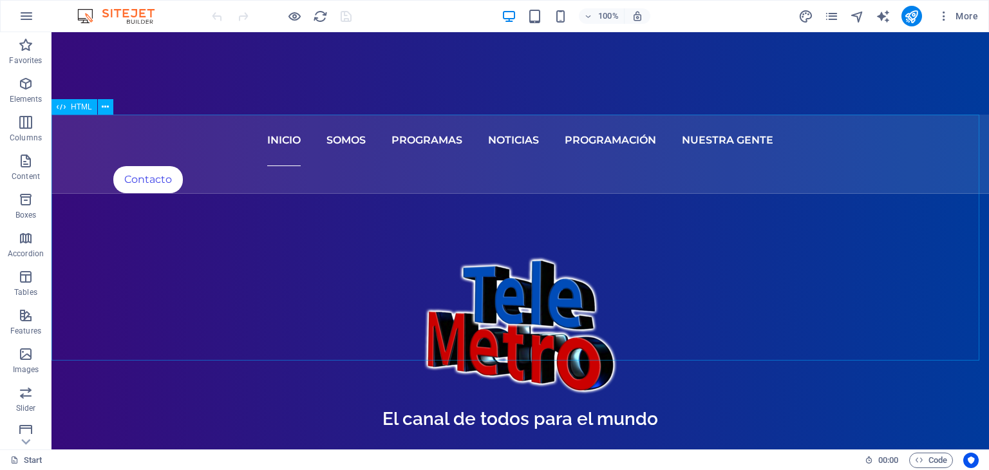
click at [80, 107] on span "HTML" at bounding box center [81, 107] width 21 height 8
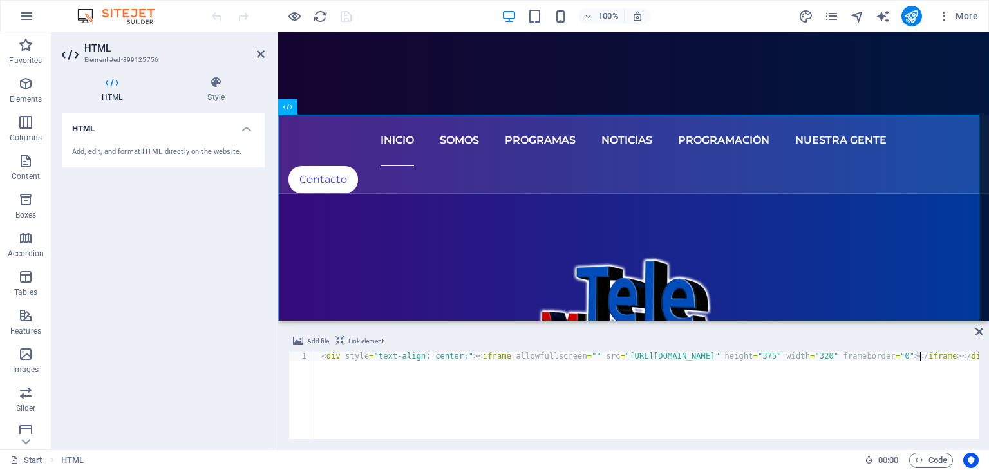
click at [919, 352] on div "< div style = "text-align: center;" > < iframe allowfullscreen = "" src = "[URL…" at bounding box center [718, 402] width 808 height 103
click at [918, 353] on div "< div style = "text-align: center;" > < iframe allowfullscreen = "" src = "http…" at bounding box center [646, 395] width 664 height 88
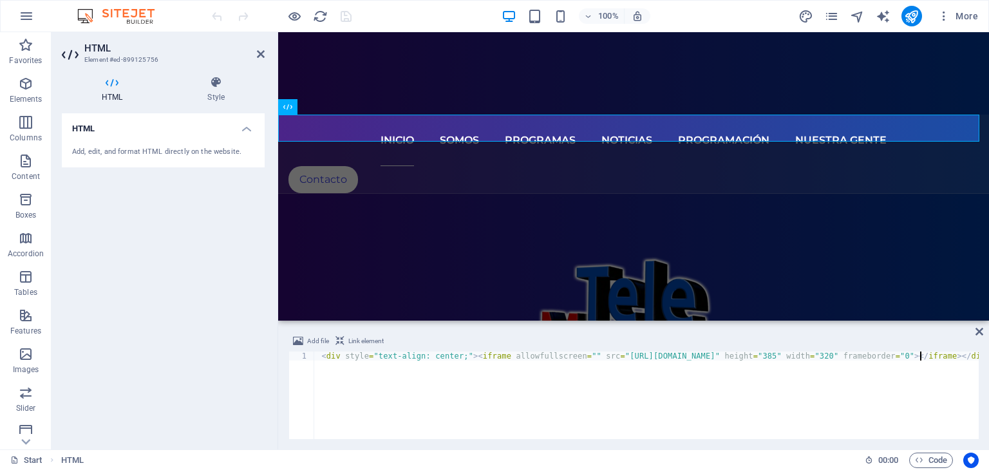
scroll to position [0, 49]
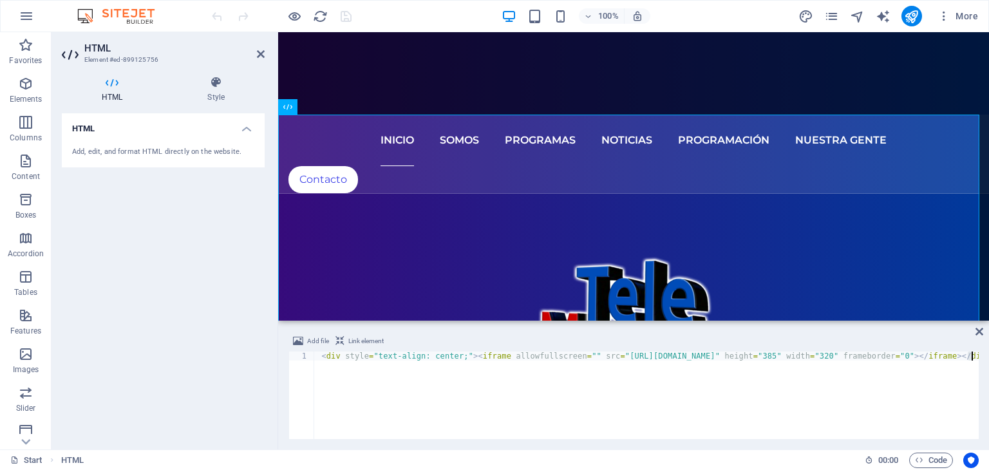
drag, startPoint x: 966, startPoint y: 355, endPoint x: 970, endPoint y: 363, distance: 8.6
click at [970, 356] on div "< div style = "text-align: center;" > < iframe allowfullscreen = "" src = "http…" at bounding box center [718, 402] width 808 height 103
click at [916, 355] on div "< div style = "text-align: center;" > < iframe allowfullscreen = "" src = "http…" at bounding box center [718, 402] width 808 height 103
click at [922, 356] on div "< div style = "text-align: center;" > < iframe allowfullscreen = "" src = "http…" at bounding box center [646, 395] width 664 height 88
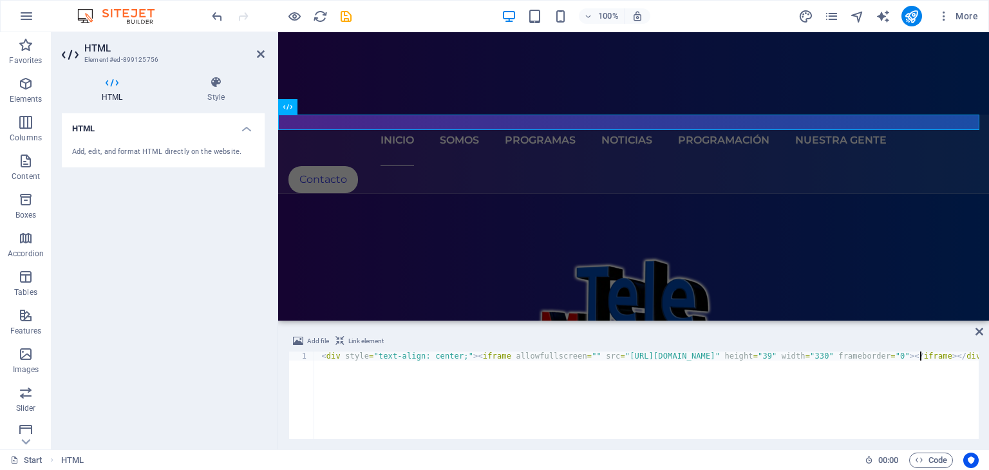
scroll to position [0, 50]
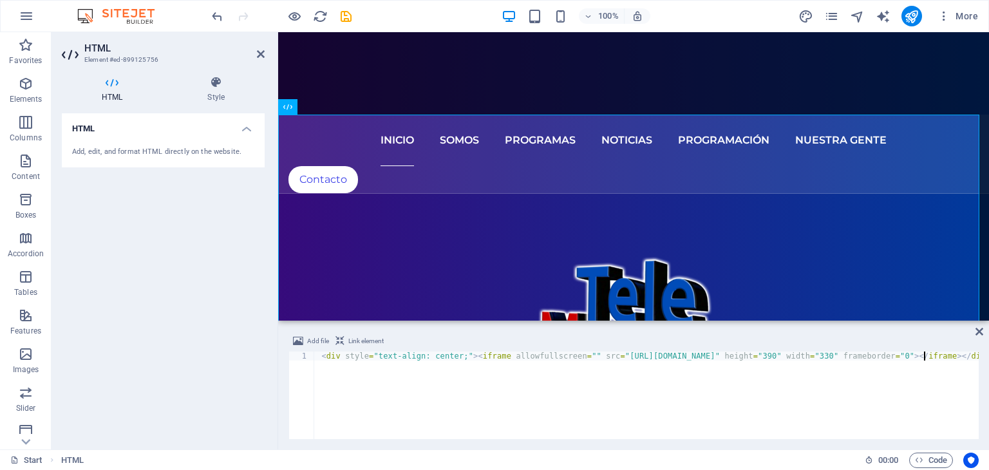
type textarea "<div style="text-align: center;"><iframe allowfullscreen="" src="https://stream…"
click at [216, 245] on div "HTML Add, edit, and format HTML directly on the website." at bounding box center [163, 276] width 203 height 326
click at [911, 21] on icon "publish" at bounding box center [911, 16] width 15 height 15
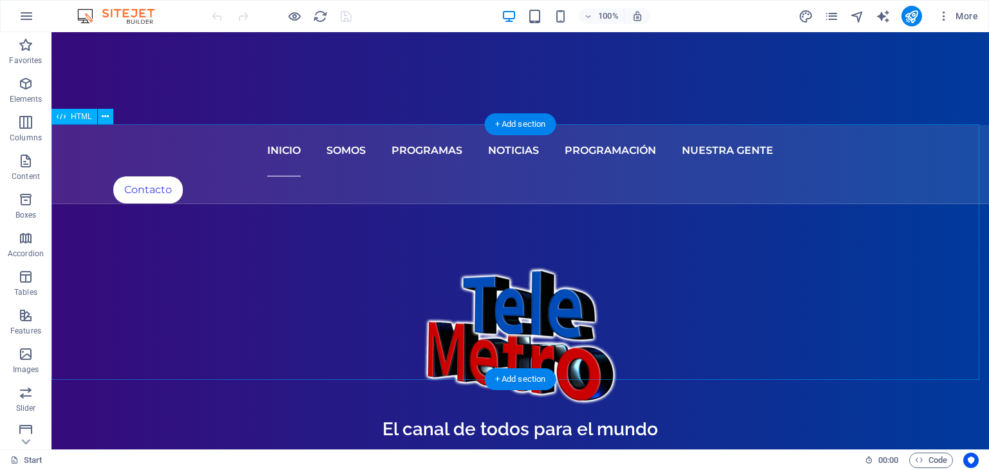
scroll to position [257, 0]
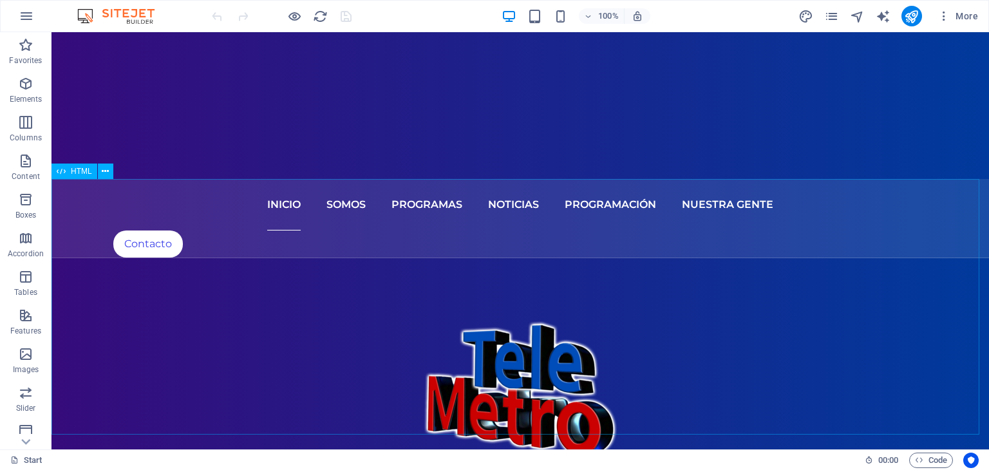
click at [75, 173] on span "HTML" at bounding box center [81, 171] width 21 height 8
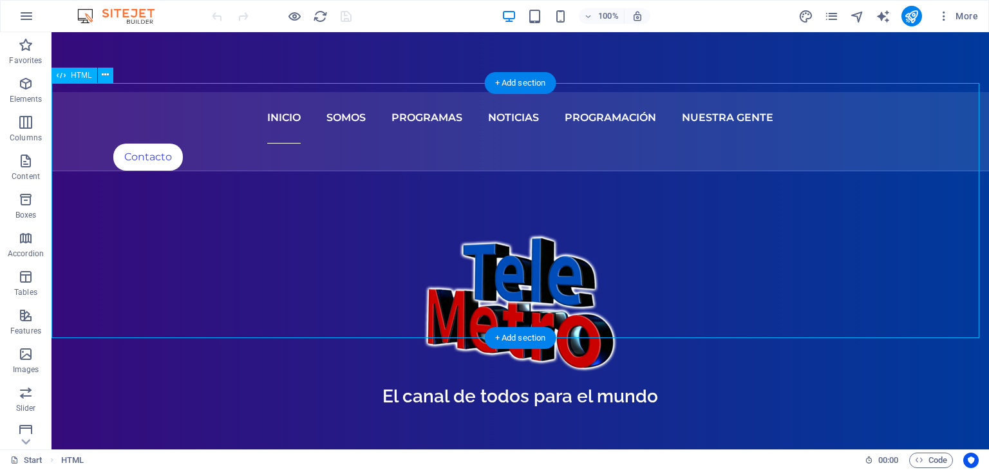
scroll to position [322, 0]
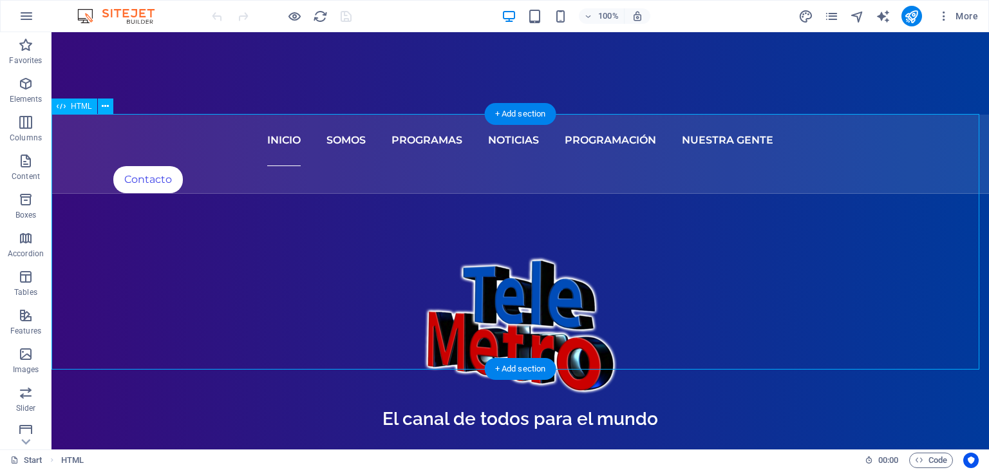
click at [87, 104] on span "HTML" at bounding box center [81, 106] width 21 height 8
click at [87, 103] on span "HTML" at bounding box center [81, 106] width 21 height 8
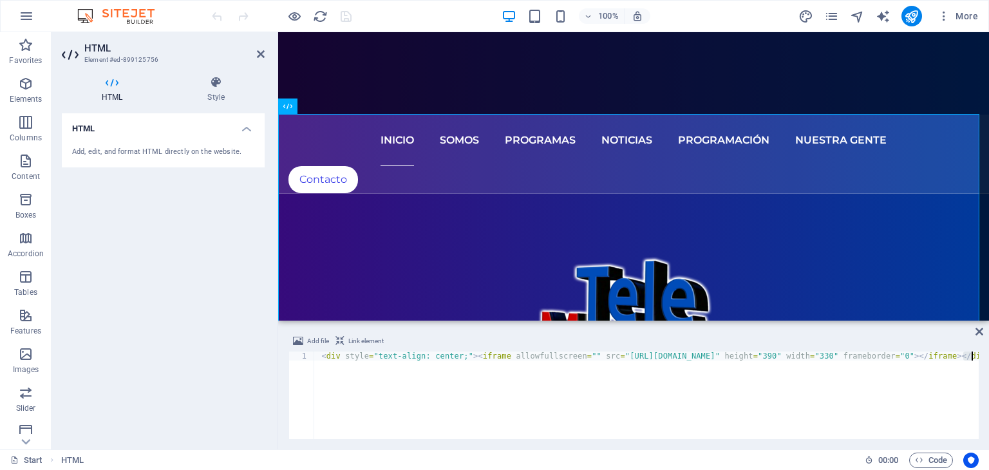
drag, startPoint x: 963, startPoint y: 355, endPoint x: 971, endPoint y: 355, distance: 7.1
click at [971, 355] on div "< div style = "text-align: center;" > < iframe allowfullscreen = "" src = "[URL…" at bounding box center [718, 402] width 808 height 103
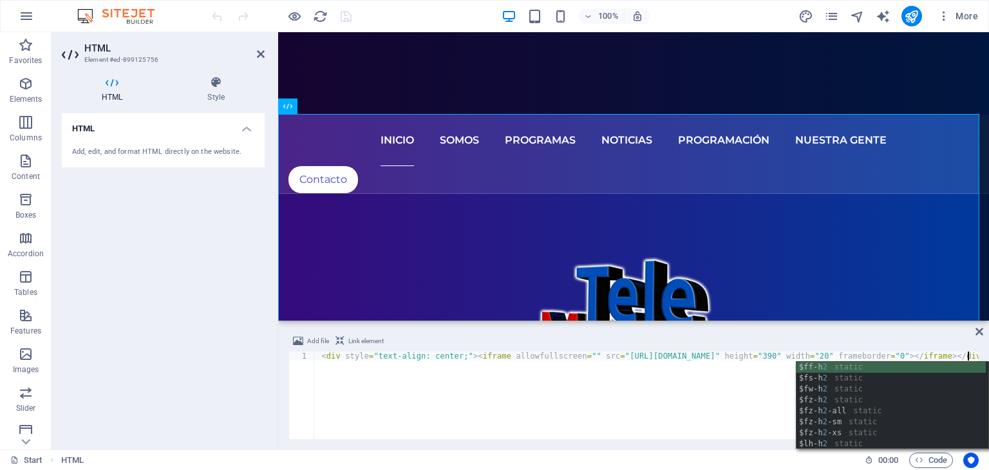
scroll to position [0, 53]
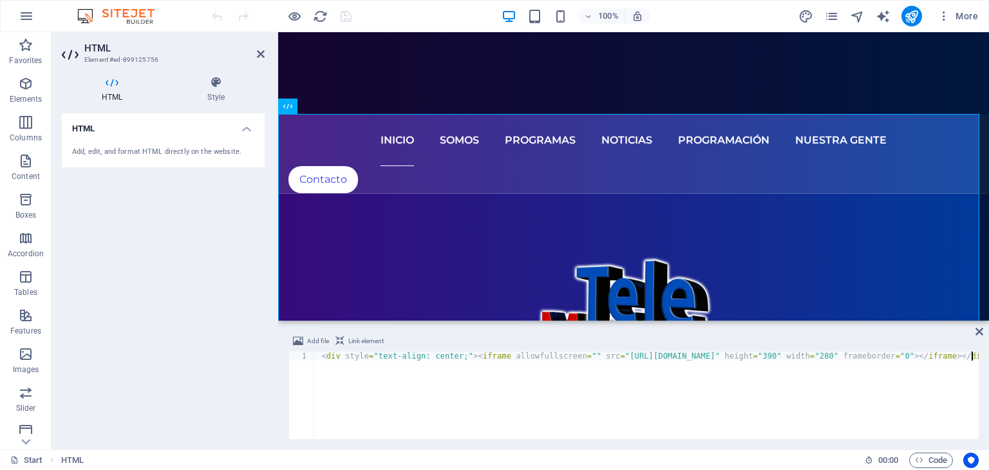
click at [893, 386] on div "< div style = "text-align: center;" > < iframe allowfullscreen = "" src = "http…" at bounding box center [718, 402] width 808 height 103
click at [254, 214] on div "HTML Add, edit, and format HTML directly on the website." at bounding box center [163, 276] width 203 height 326
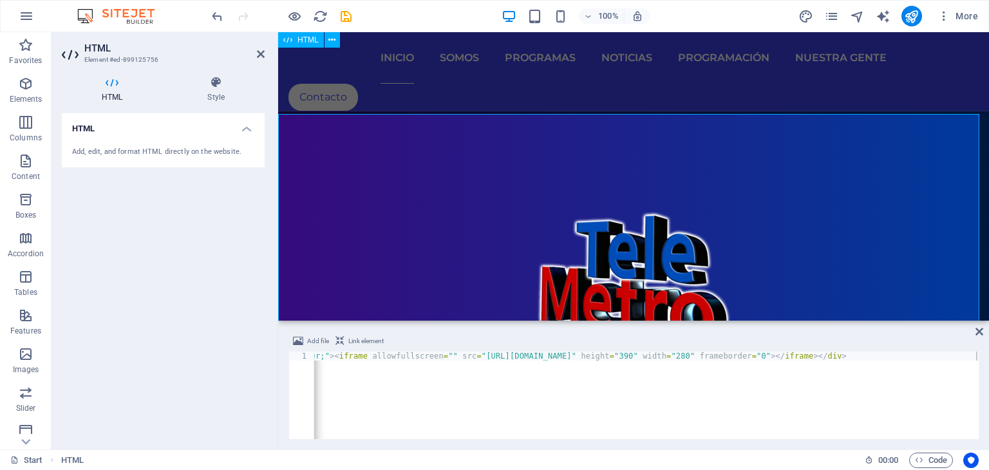
scroll to position [322, 0]
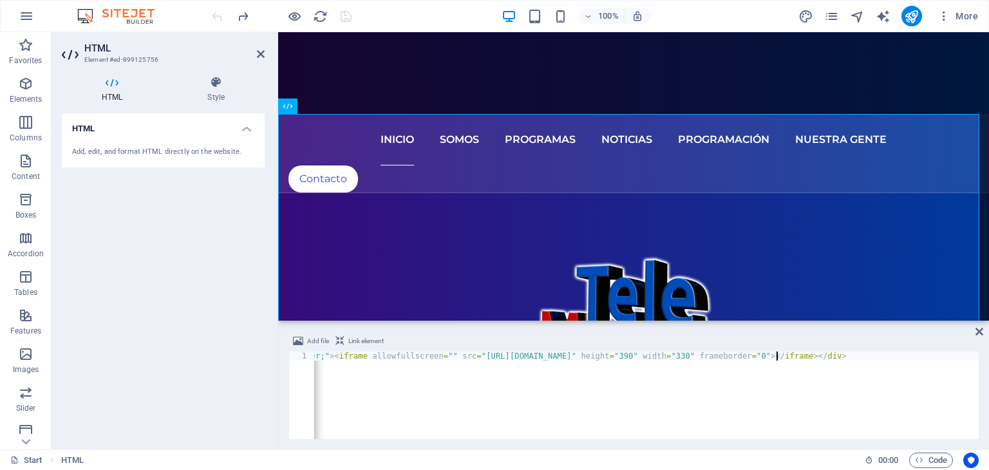
click at [774, 353] on div "< div style = "text-align: center;" > < iframe allowfullscreen = "" src = "http…" at bounding box center [575, 402] width 808 height 103
click at [771, 355] on div "< div style = "text-align: center;" > < iframe allowfullscreen = "" src = "http…" at bounding box center [575, 402] width 808 height 103
drag, startPoint x: 777, startPoint y: 355, endPoint x: 768, endPoint y: 355, distance: 8.4
click at [768, 355] on div "< div style = "text-align: center;" > < iframe allowfullscreen = "" src = "http…" at bounding box center [575, 402] width 808 height 103
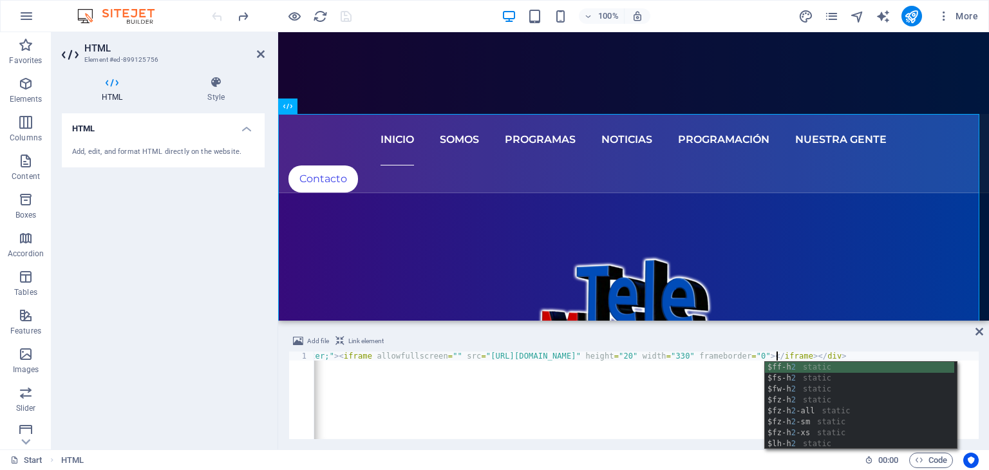
scroll to position [0, 139]
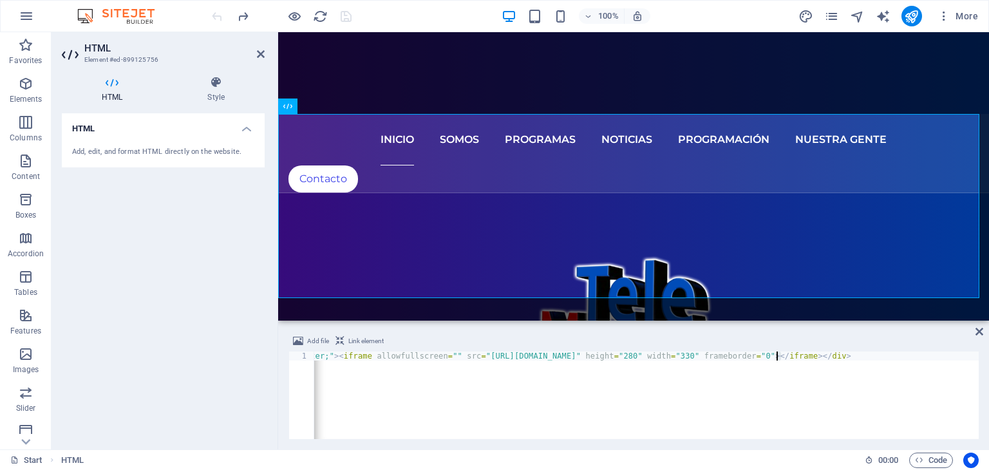
click at [777, 359] on div "< div style = "text-align: center;" > < iframe allowfullscreen = "" src = "http…" at bounding box center [579, 402] width 808 height 103
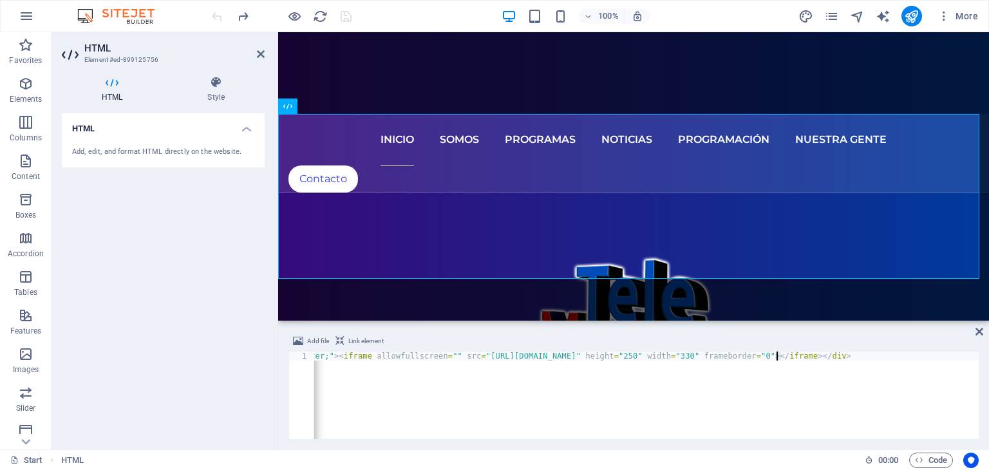
click at [777, 353] on div "< div style = "text-align: center;" > < iframe allowfullscreen = "" src = "http…" at bounding box center [579, 402] width 808 height 103
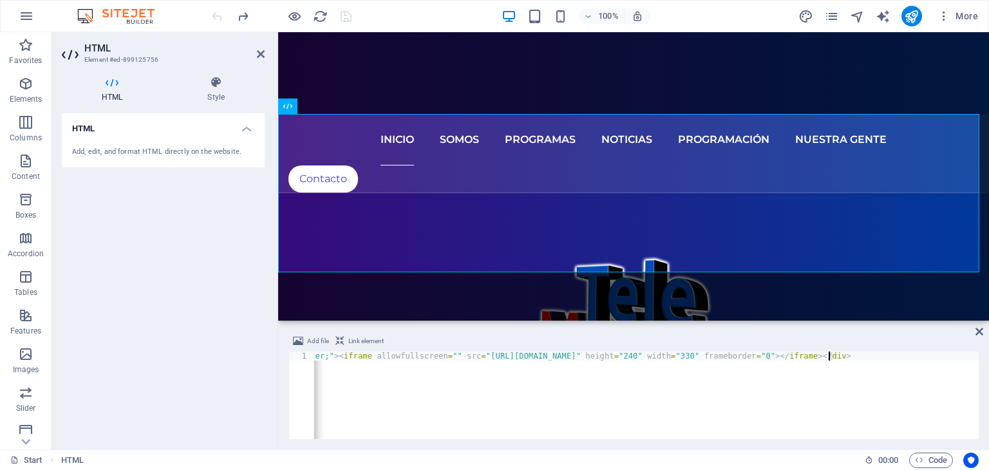
drag, startPoint x: 832, startPoint y: 357, endPoint x: 837, endPoint y: 379, distance: 22.5
click at [828, 358] on div "< div style = "text-align: center;" > < iframe allowfullscreen = "" src = "http…" at bounding box center [579, 402] width 808 height 103
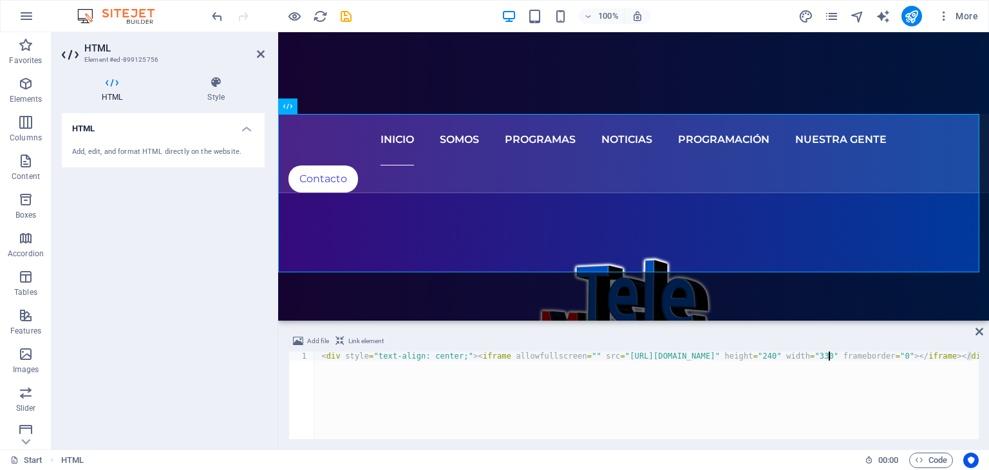
scroll to position [0, 0]
drag, startPoint x: 841, startPoint y: 438, endPoint x: 900, endPoint y: 438, distance: 59.9
click at [900, 438] on div "Add file Link element <div style="text-align: center;"><iframe allowfullscreen=…" at bounding box center [633, 386] width 711 height 126
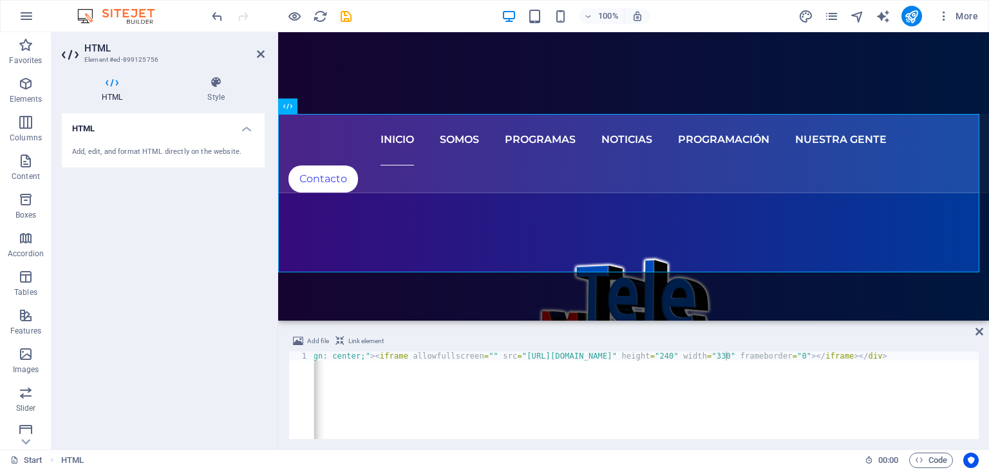
scroll to position [0, 124]
click at [847, 354] on div "< div style = "text-align: center;" > < iframe allowfullscreen = "" src = "http…" at bounding box center [594, 402] width 808 height 103
type textarea "<div style="text-align: center;"><iframe allowfullscreen="" src="[URL][DOMAIN_N…"
click at [219, 232] on div "HTML Add, edit, and format HTML directly on the website." at bounding box center [163, 276] width 203 height 326
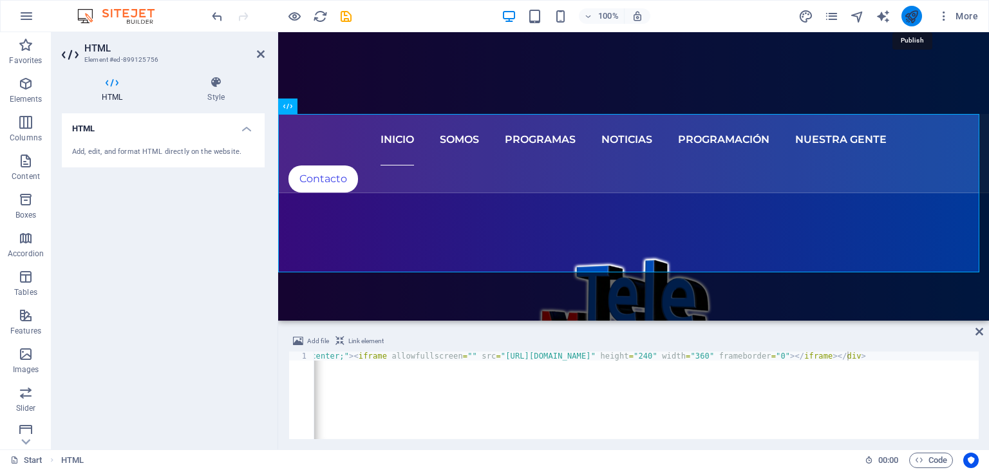
click at [911, 18] on icon "publish" at bounding box center [911, 16] width 15 height 15
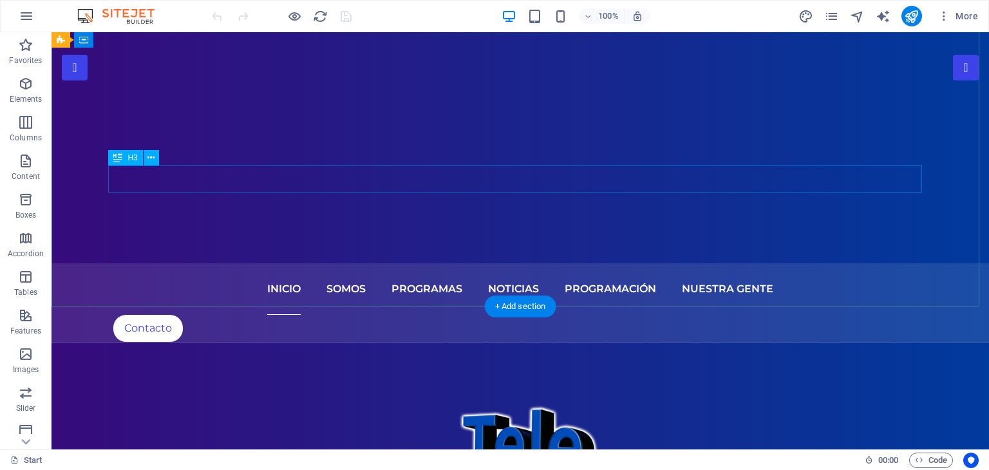
scroll to position [129, 0]
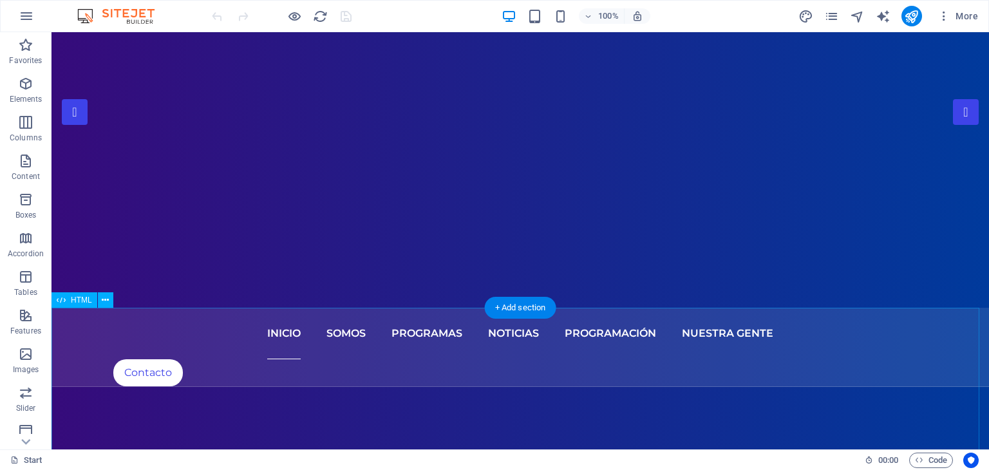
click at [71, 297] on span "HTML" at bounding box center [81, 300] width 21 height 8
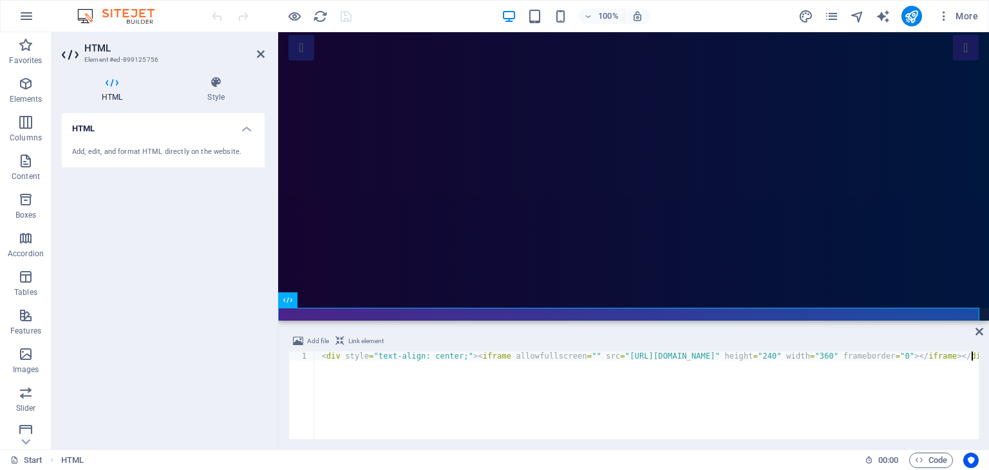
click at [972, 357] on div "< div style = "text-align: center;" > < iframe allowfullscreen = "" src = "http…" at bounding box center [718, 402] width 808 height 103
type textarea "<div style="text-align: center;"><iframe allowfullscreen="" src="[URL][DOMAIN_N…"
click at [223, 271] on div "HTML Add, edit, and format HTML directly on the website." at bounding box center [163, 276] width 203 height 326
click at [918, 17] on icon "publish" at bounding box center [911, 16] width 15 height 15
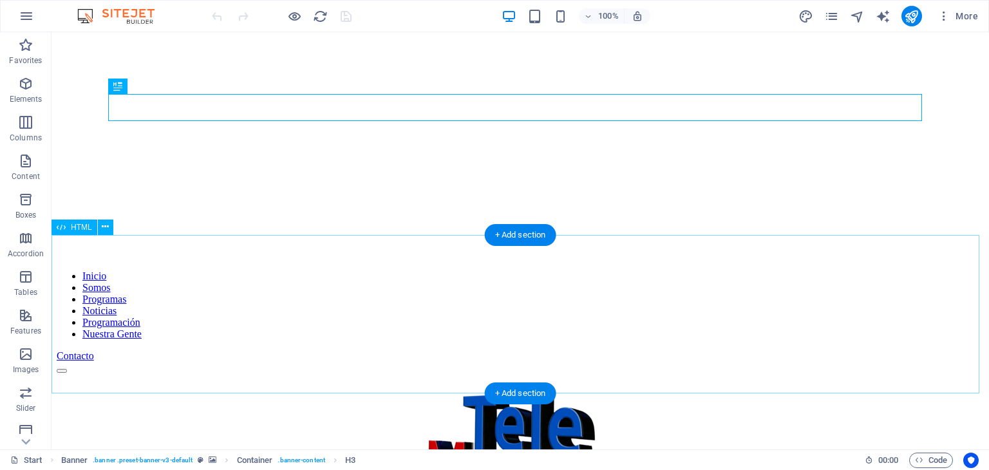
scroll to position [257, 0]
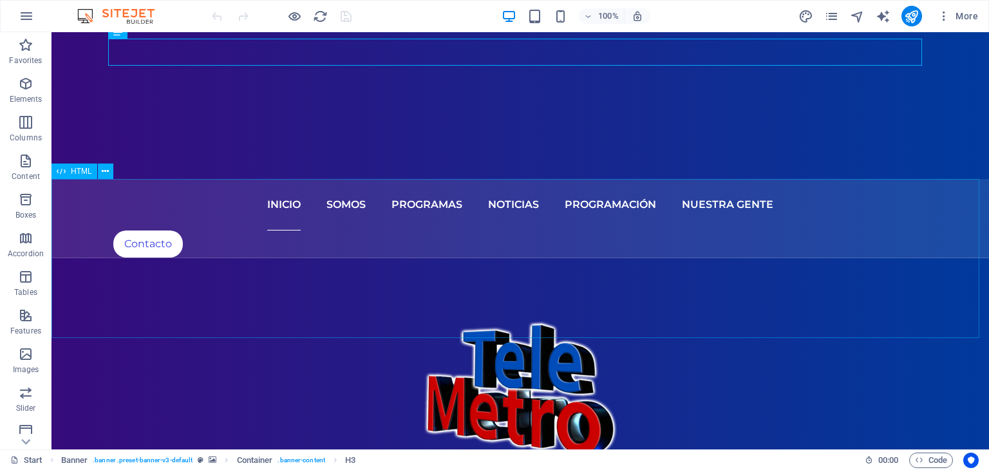
click at [71, 171] on span "HTML" at bounding box center [81, 171] width 21 height 8
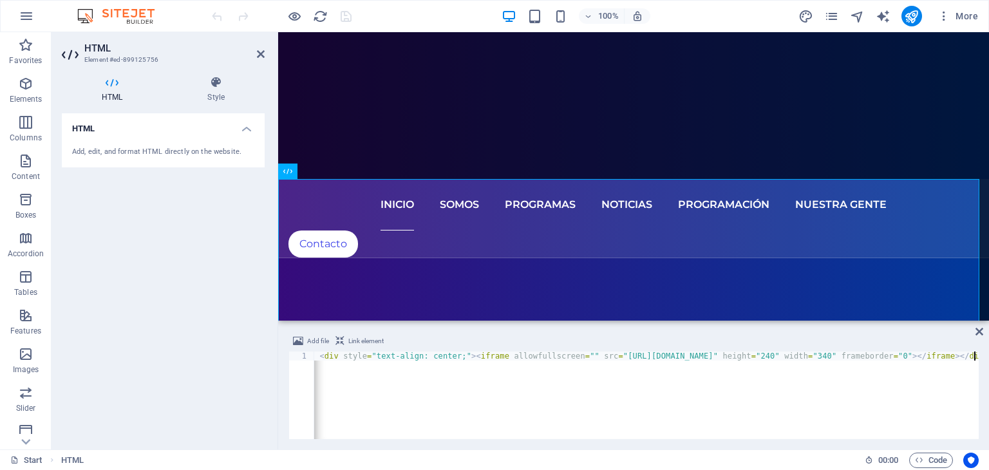
scroll to position [0, 2]
click at [974, 355] on div "< div style = "text-align: center;" > < iframe allowfullscreen = "" src = "http…" at bounding box center [716, 402] width 808 height 103
type textarea "<div style="text-align: center;"><iframe allowfullscreen="" src="[URL][DOMAIN_N…"
click at [162, 275] on div "HTML Add, edit, and format HTML directly on the website." at bounding box center [163, 276] width 203 height 326
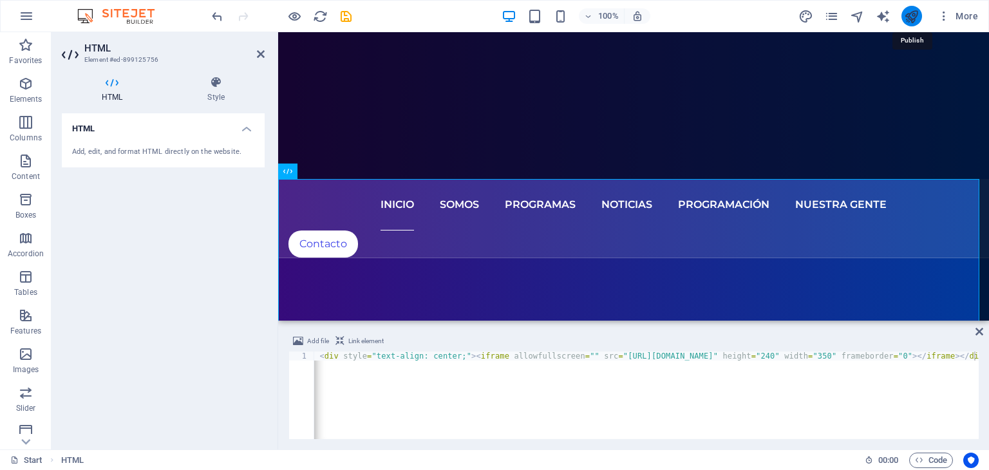
click at [913, 19] on icon "publish" at bounding box center [911, 16] width 15 height 15
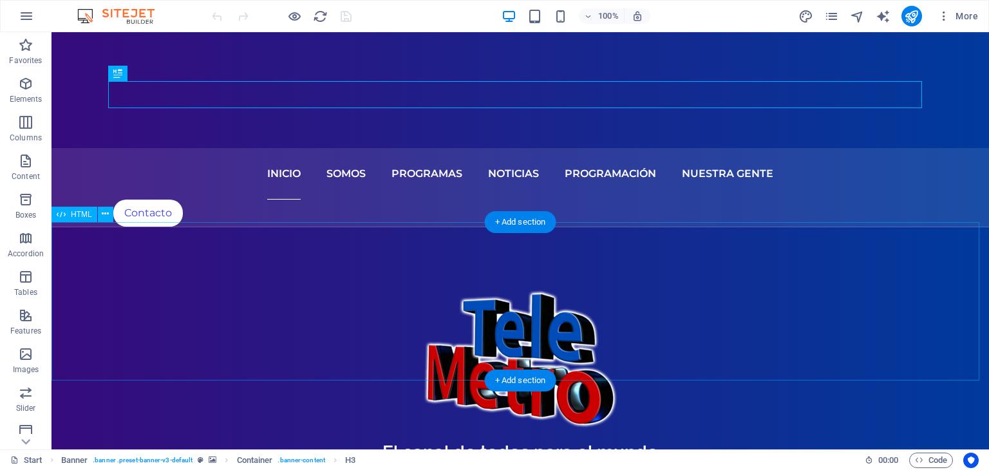
scroll to position [322, 0]
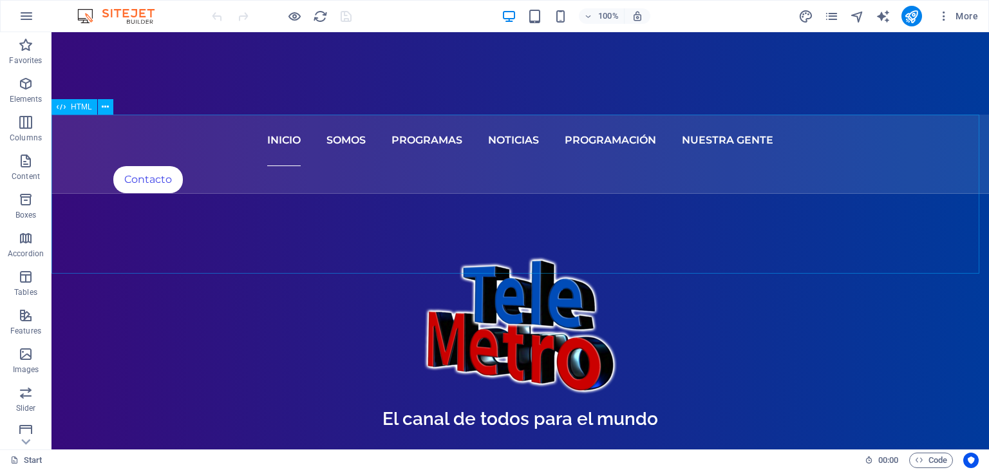
click at [75, 106] on span "HTML" at bounding box center [81, 107] width 21 height 8
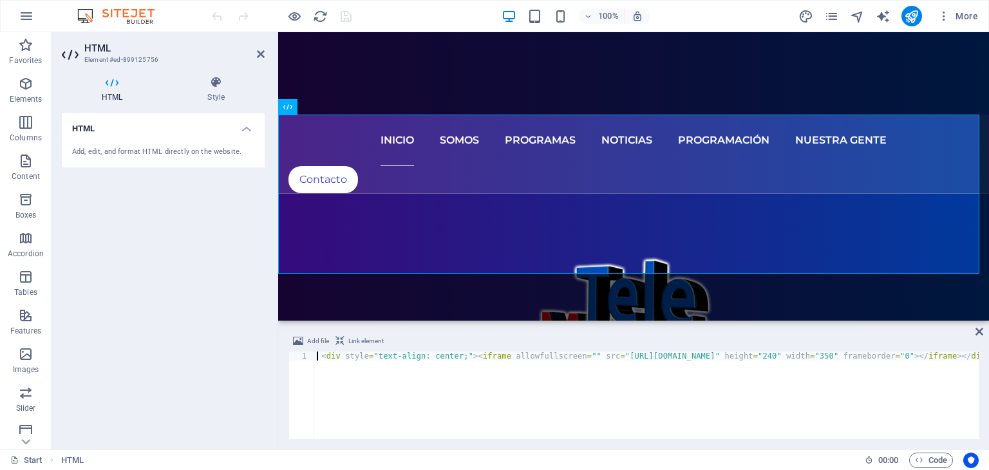
click at [971, 353] on div "< div style = "text-align: center;" > < iframe allowfullscreen = "" src = "[URL…" at bounding box center [718, 402] width 808 height 103
type textarea "<div style="text-align: center;"><iframe allowfullscreen="" src="[URL][DOMAIN_N…"
click at [176, 194] on div "HTML Add, edit, and format HTML directly on the website." at bounding box center [163, 276] width 203 height 326
click at [914, 18] on icon "publish" at bounding box center [911, 16] width 15 height 15
